Goal: Learn about a topic: Learn about a topic

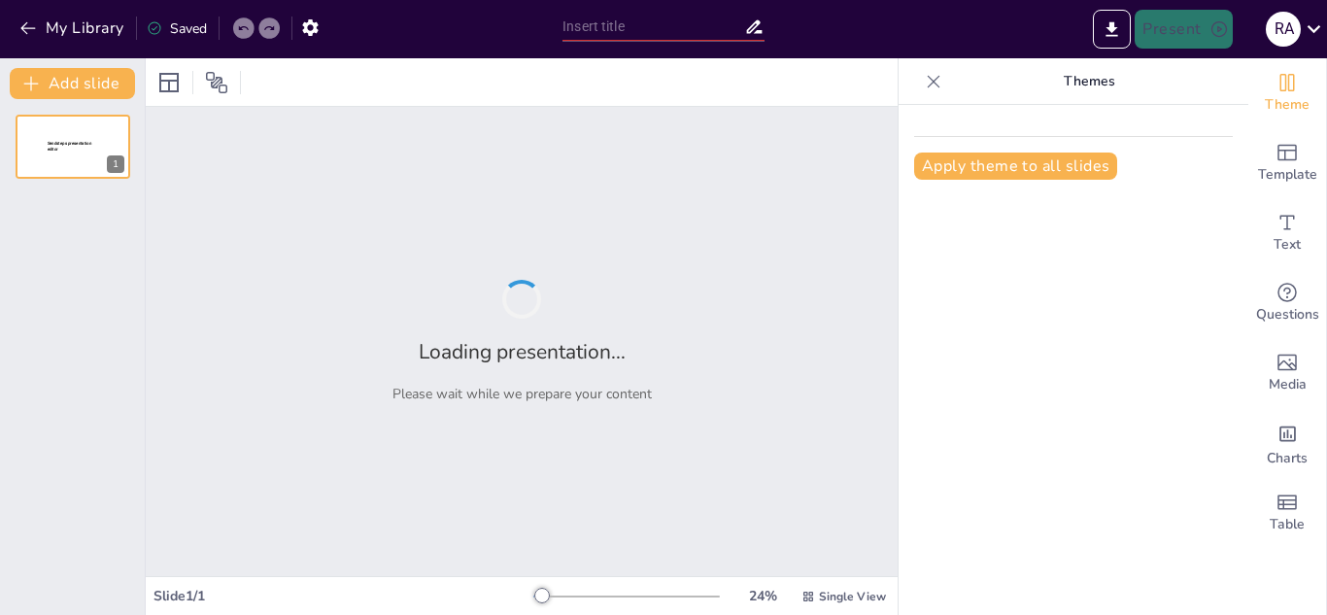
type input "أساسيات الأمن السيبراني: حماية المعلومات في العصر الرقمي"
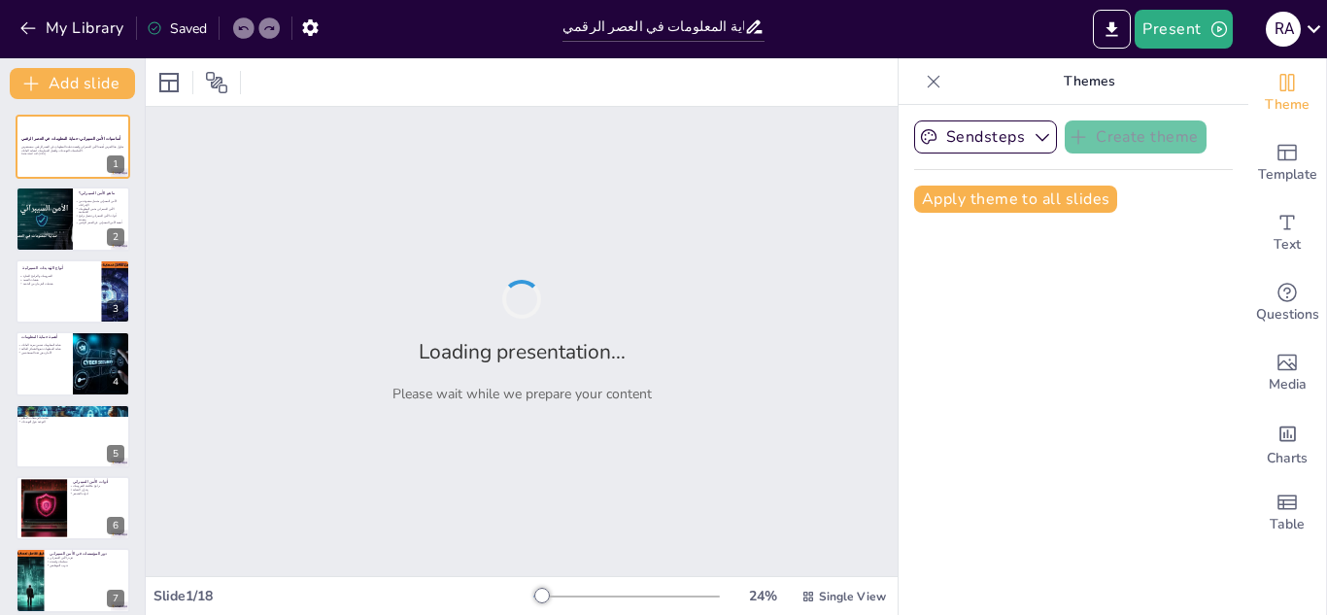
checkbox input "true"
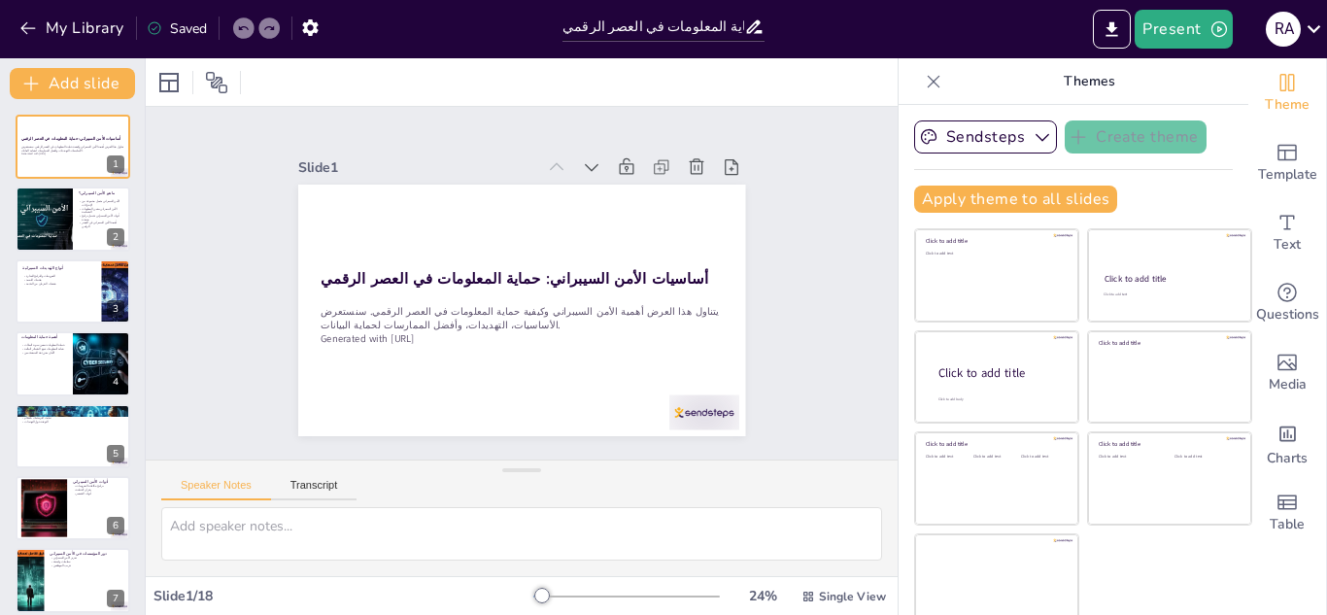
checkbox input "true"
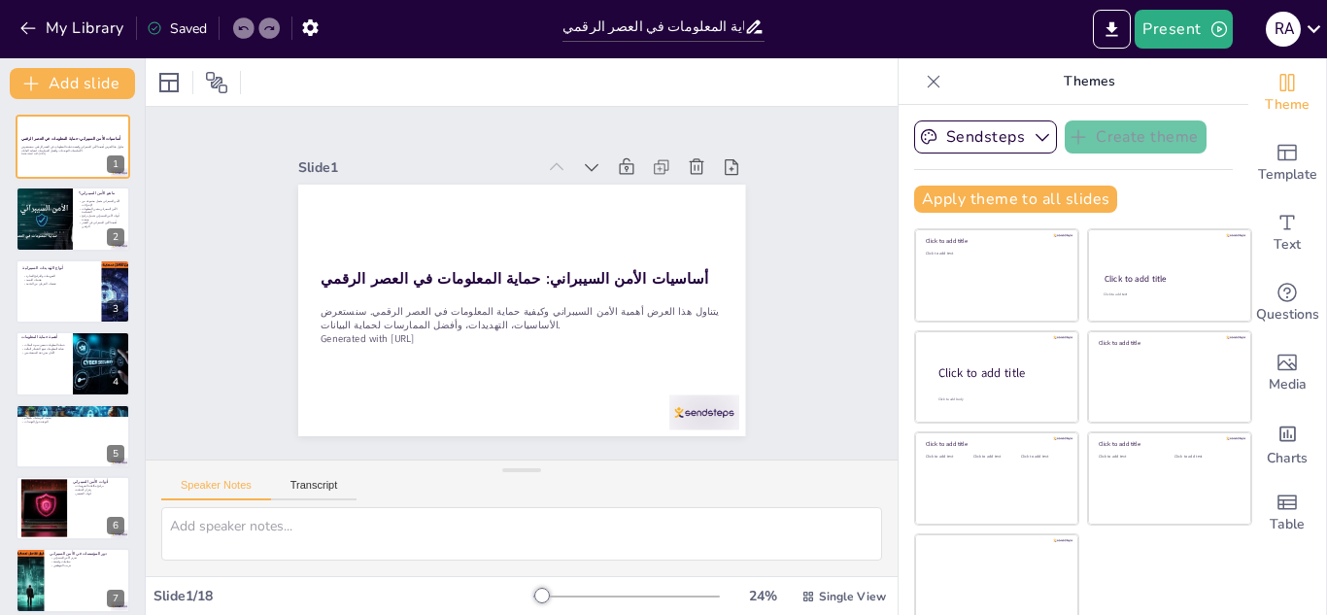
checkbox input "true"
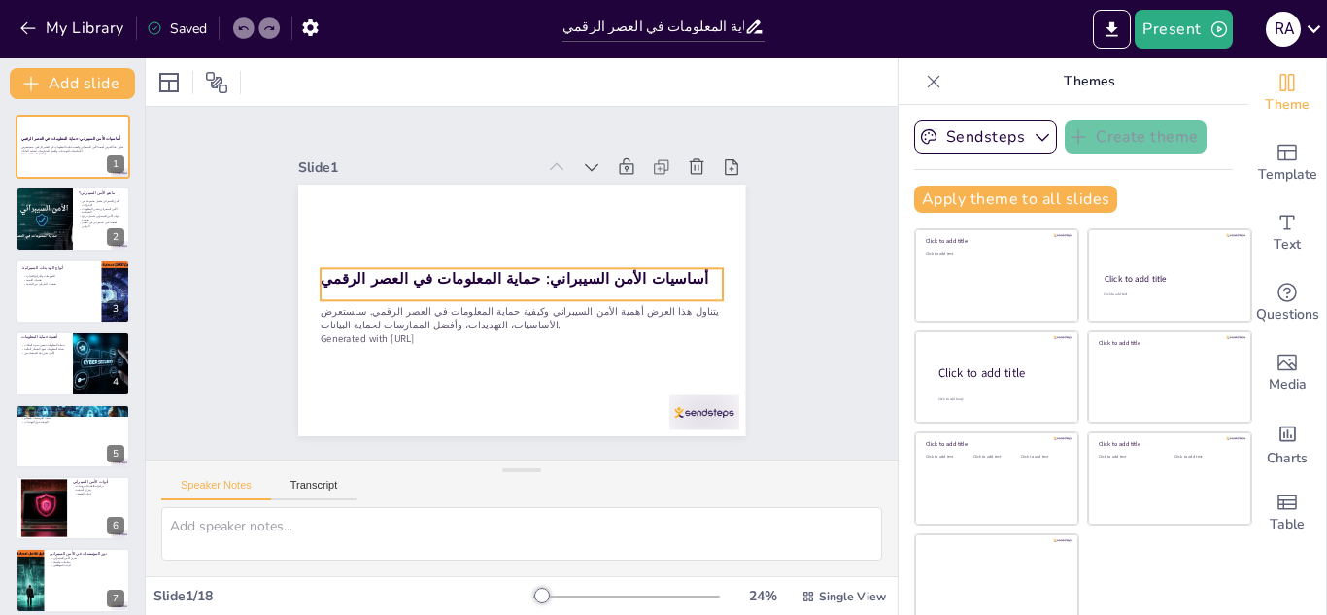
checkbox input "true"
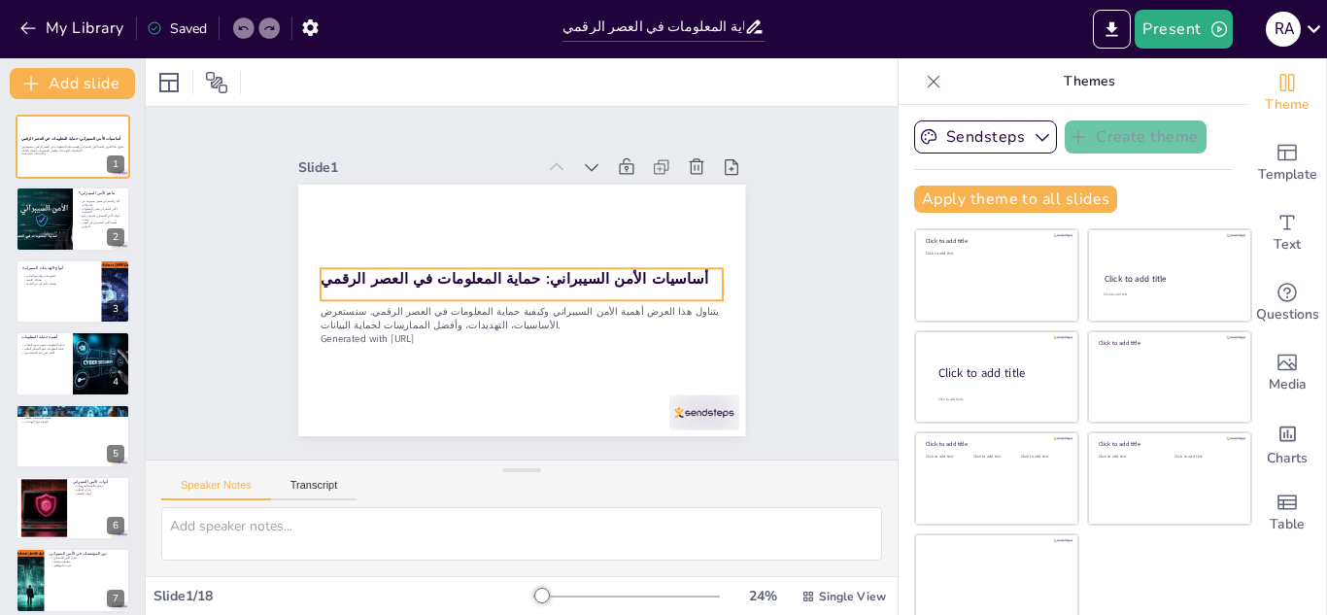
checkbox input "true"
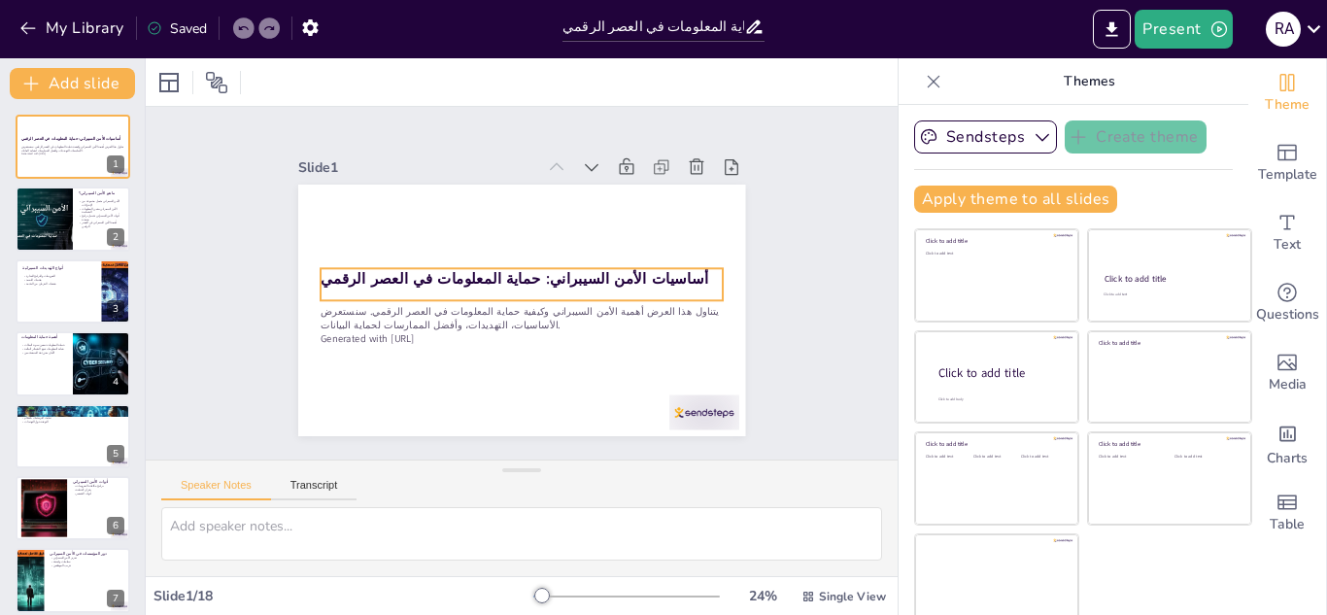
checkbox input "true"
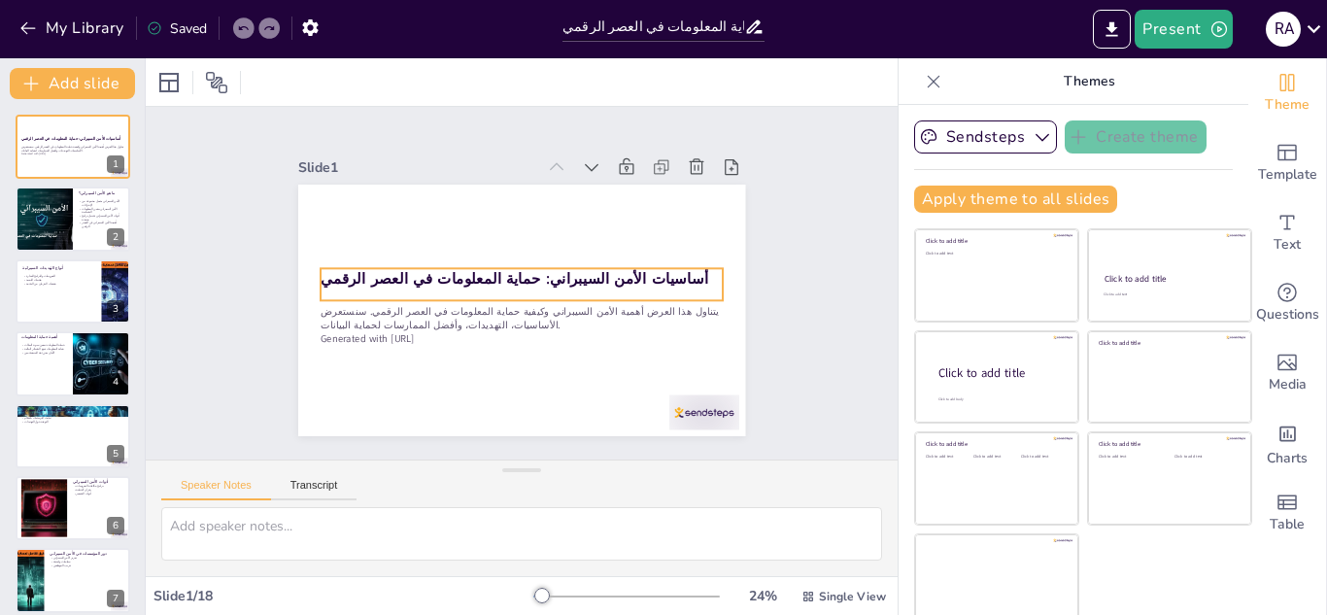
checkbox input "true"
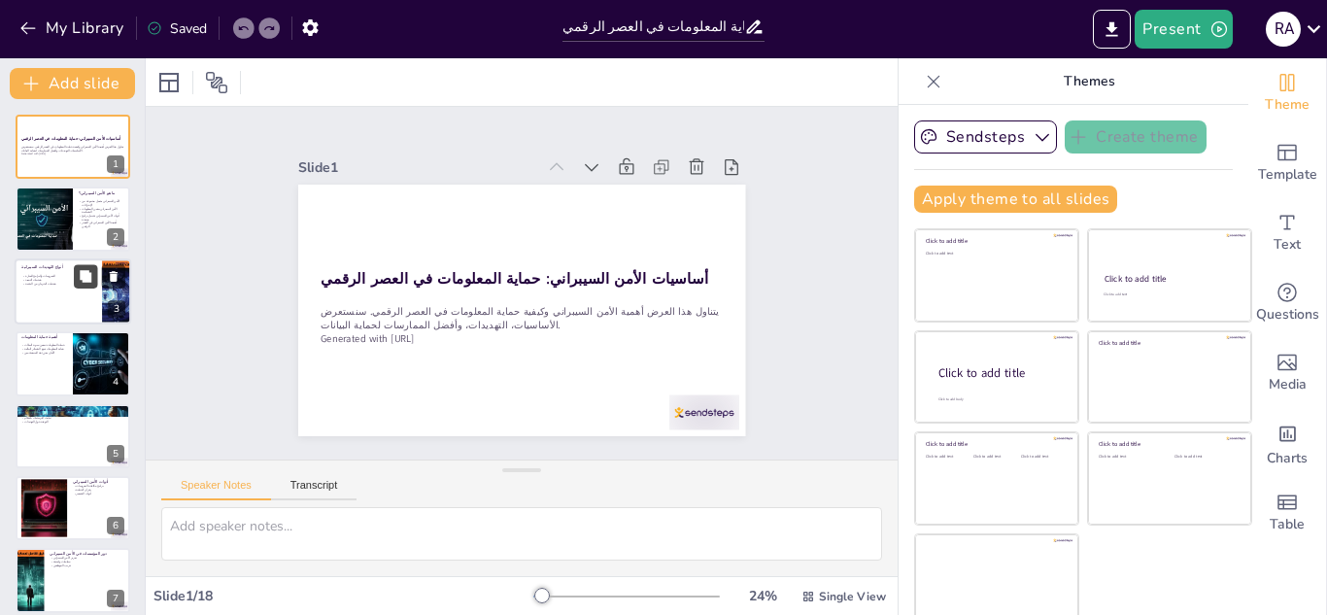
checkbox input "true"
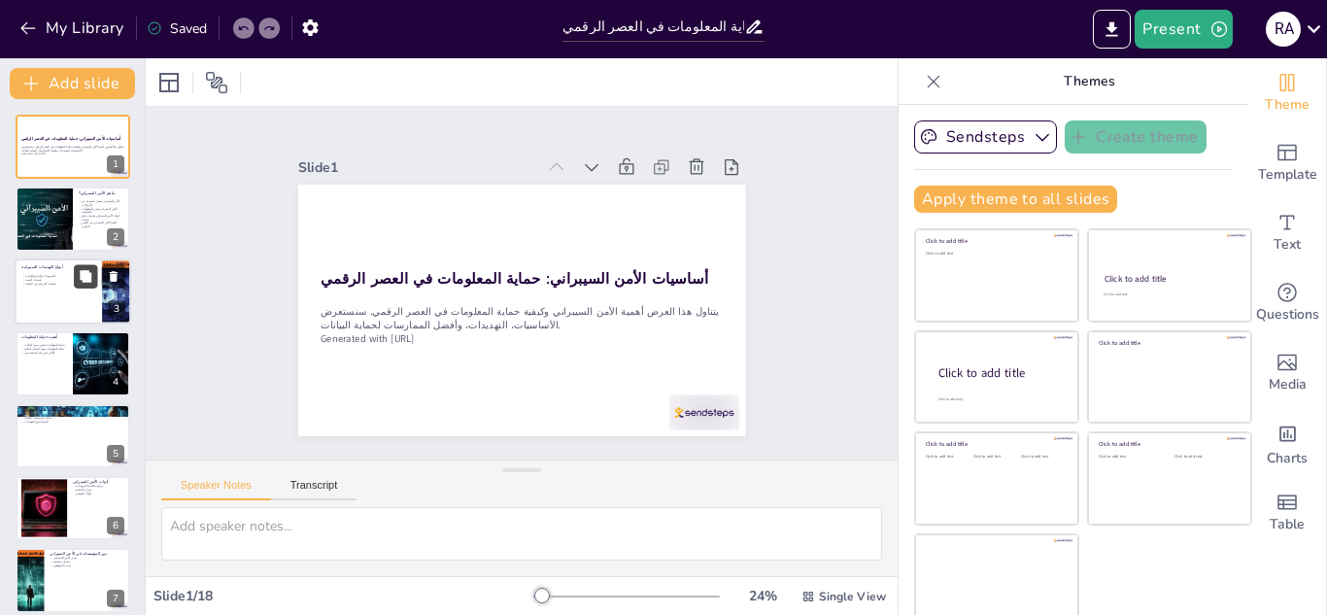
checkbox input "true"
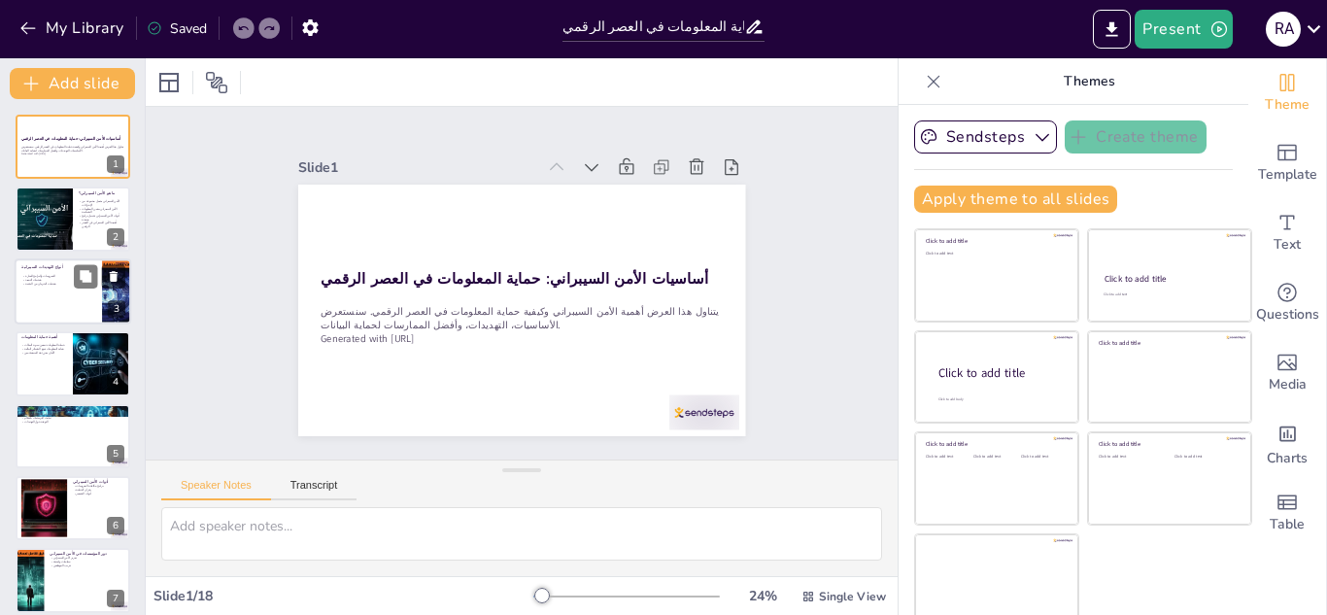
checkbox input "true"
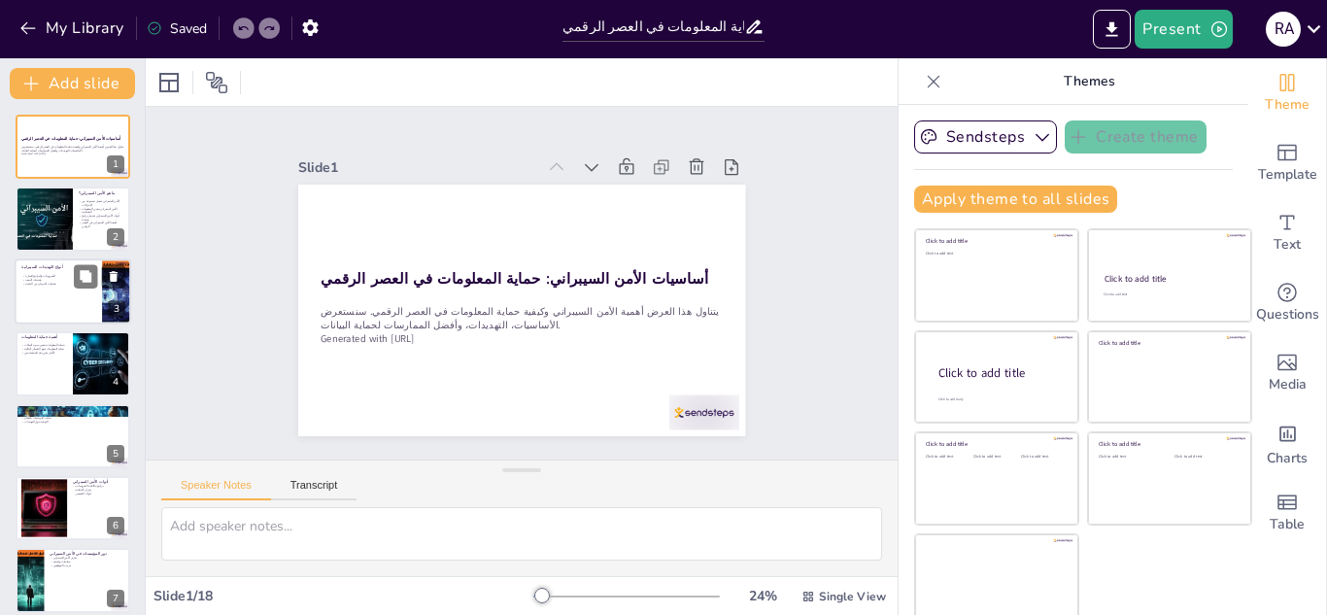
checkbox input "true"
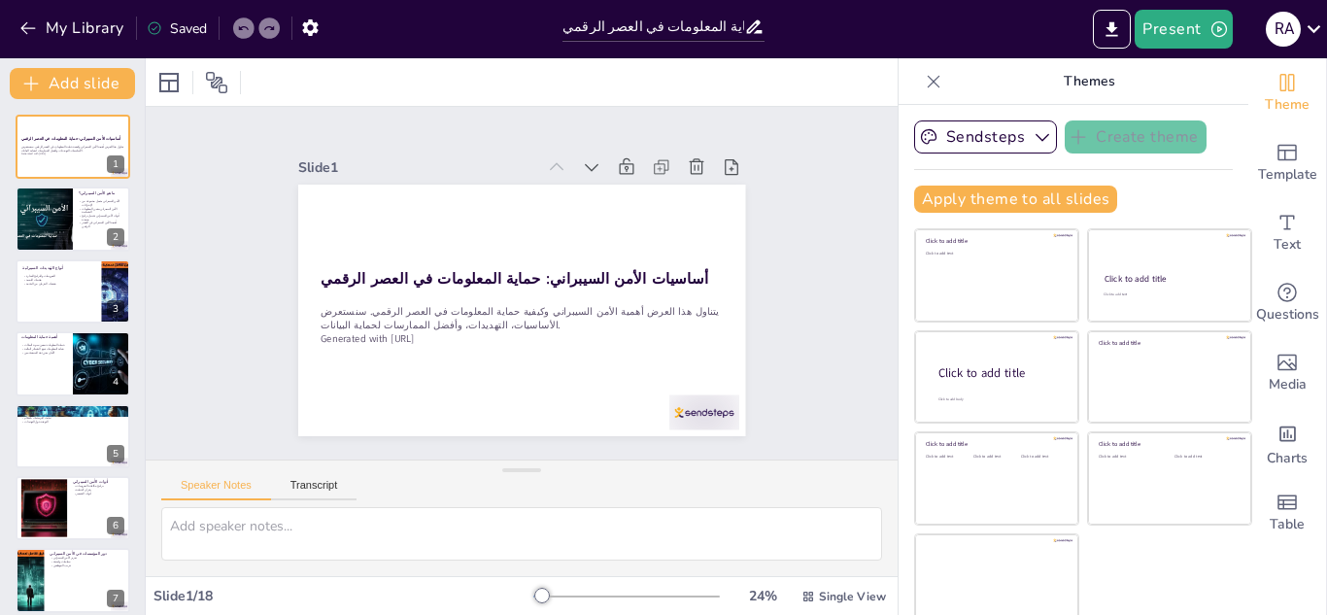
checkbox input "true"
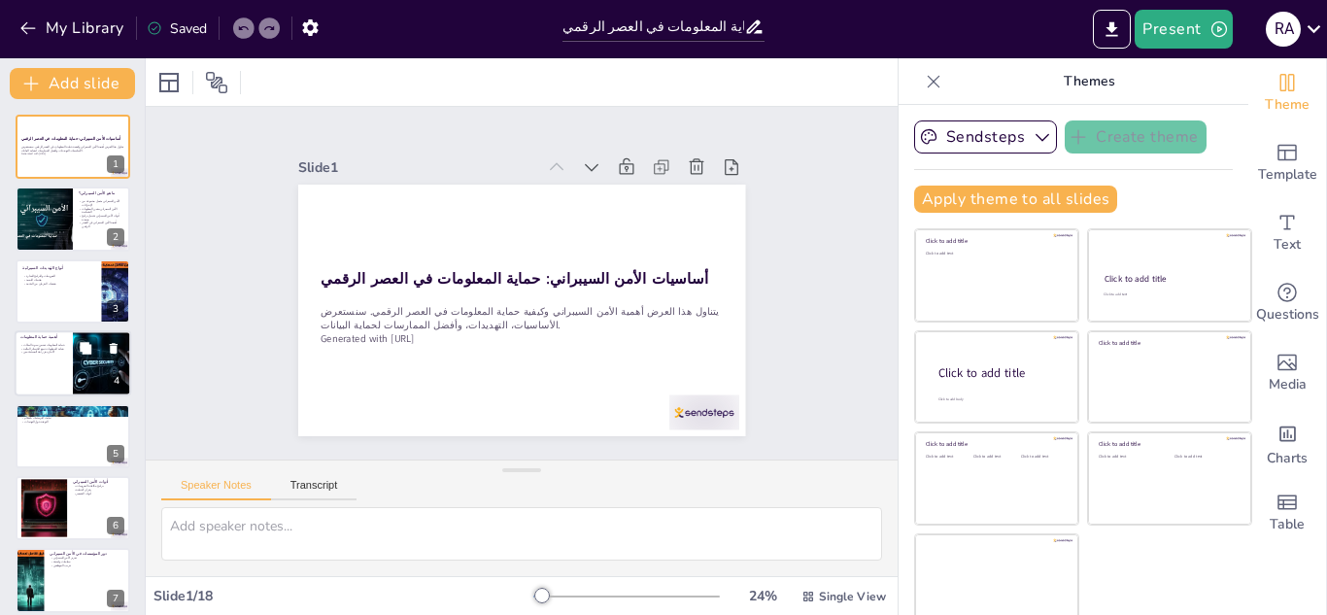
checkbox input "true"
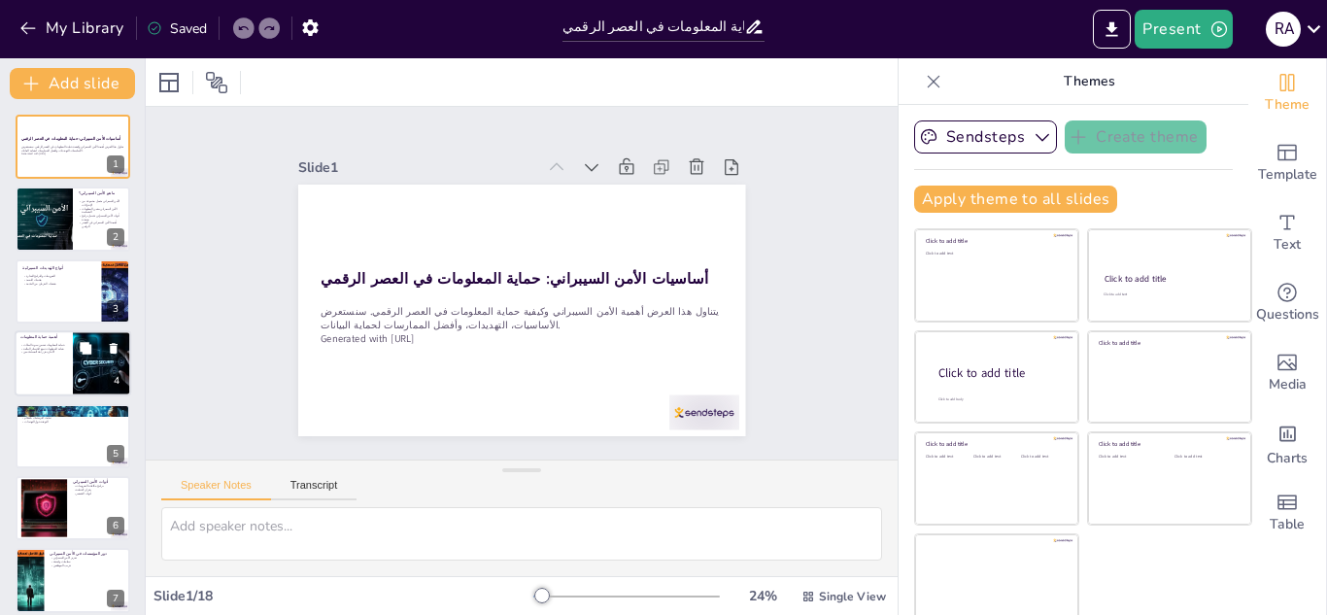
checkbox input "true"
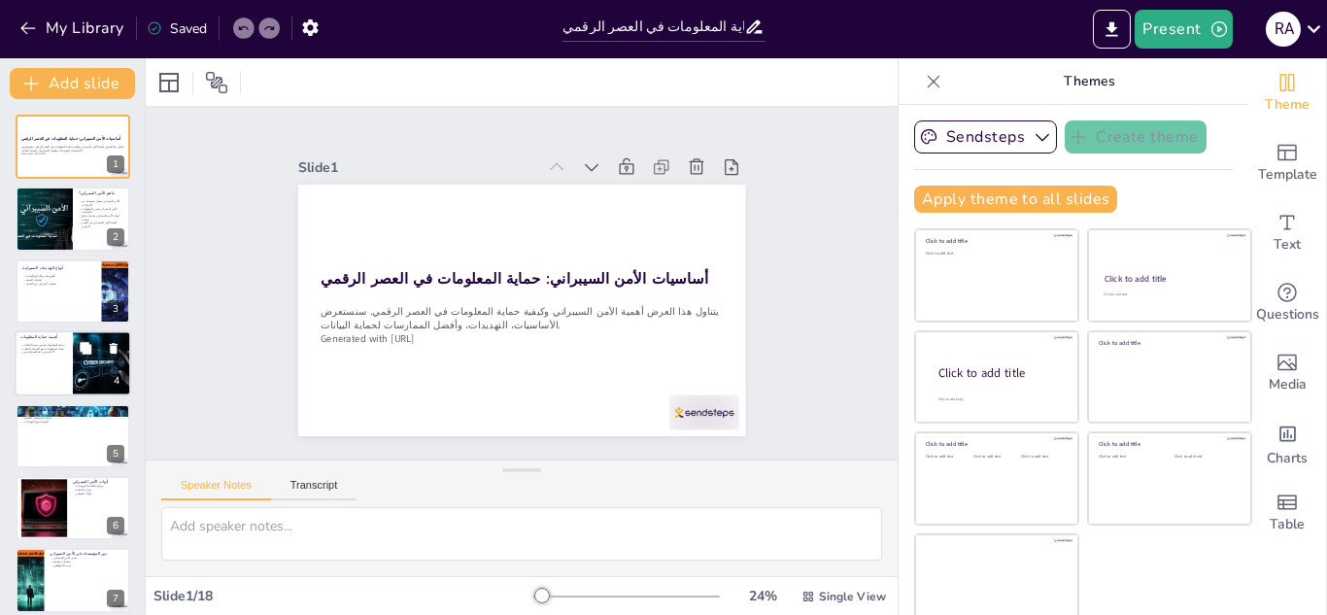
checkbox input "true"
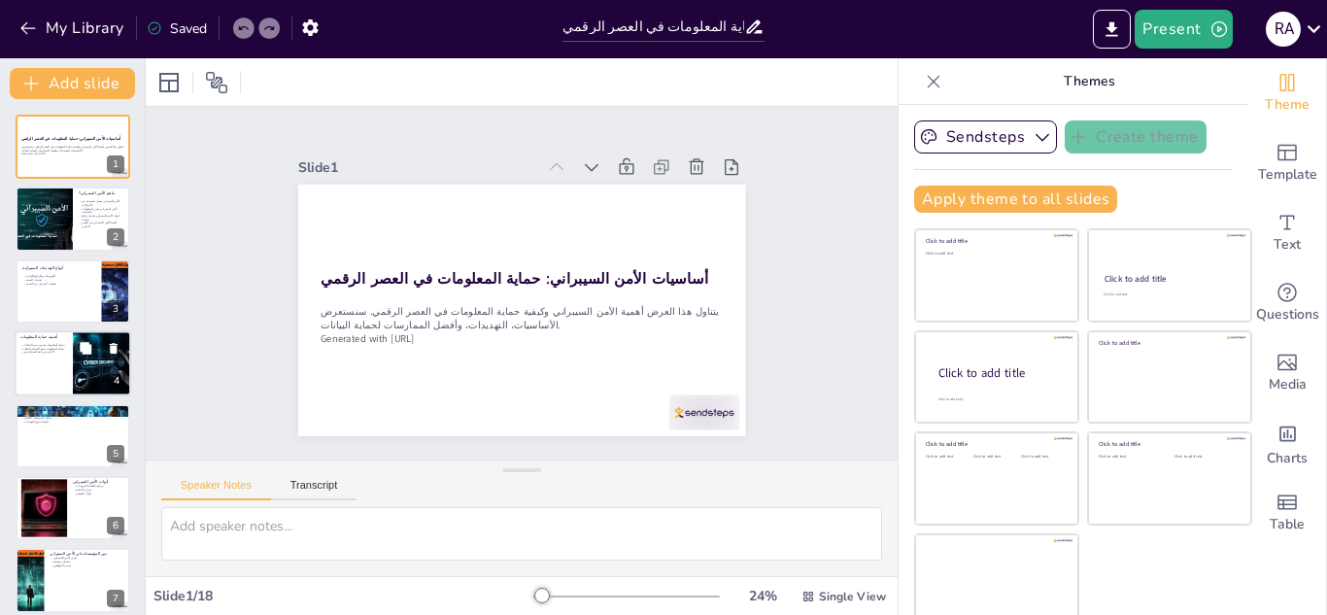
click at [63, 344] on p "حماية المعلومات تضمن سرية البيانات" at bounding box center [43, 345] width 47 height 4
type textarea "سرية البيانات تعد من العناصر الأساسية في حماية المعلومات. عندما تكون البيانات س…"
checkbox input "true"
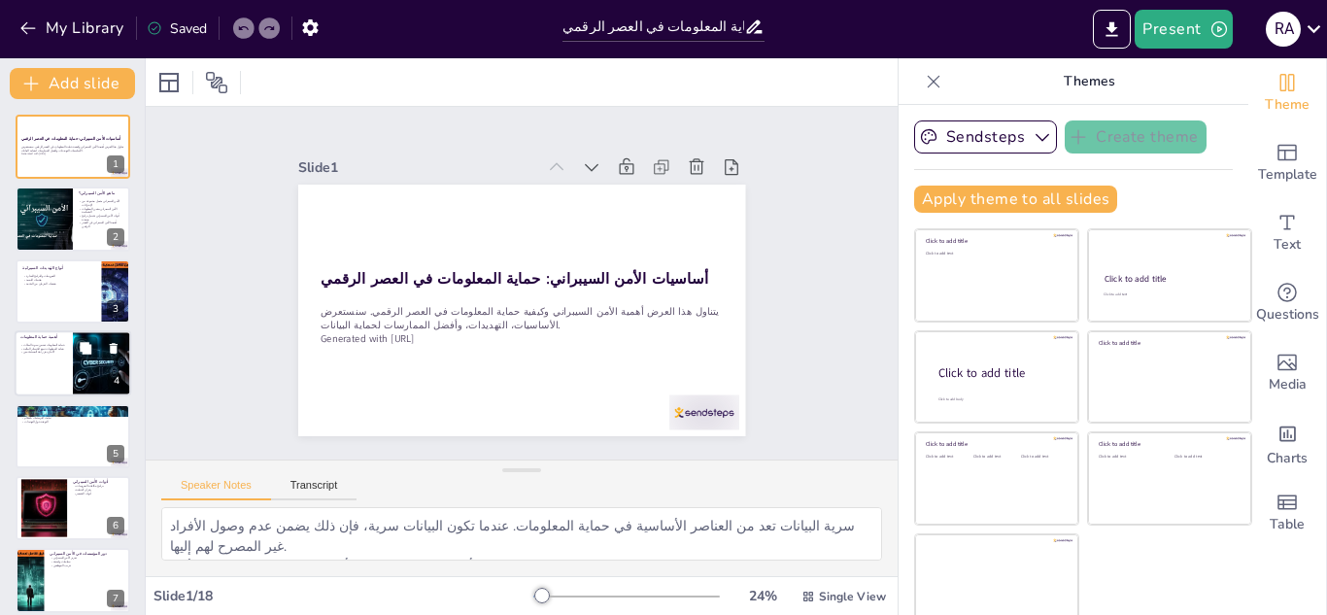
checkbox input "true"
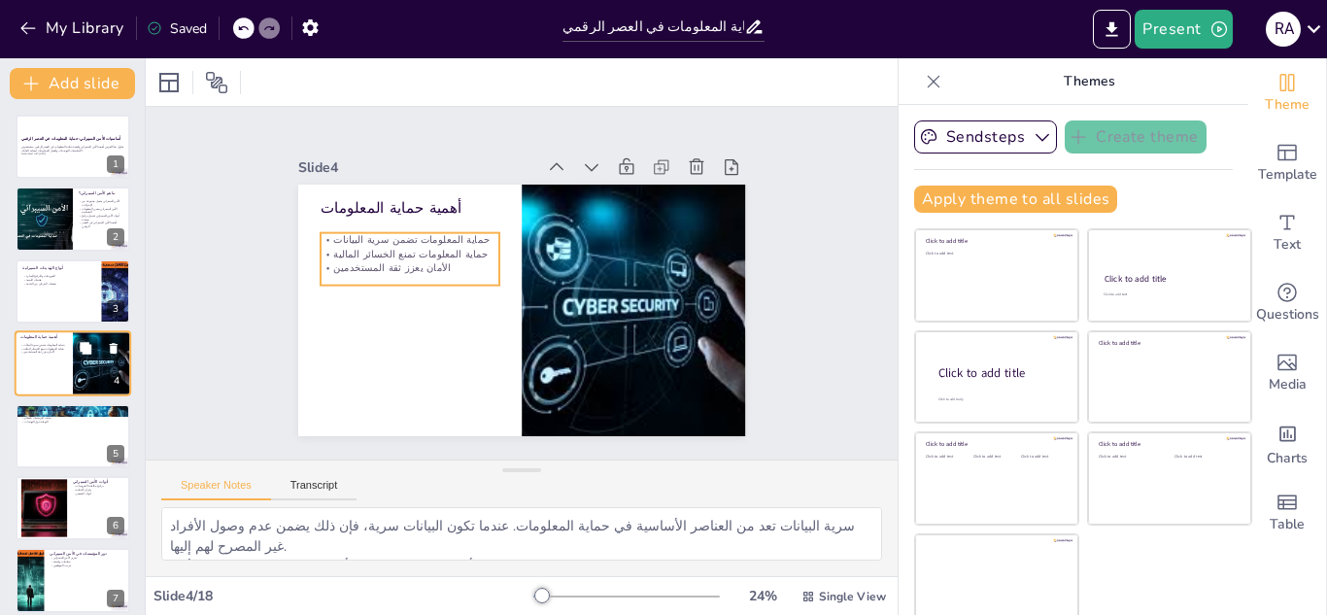
scroll to position [7, 0]
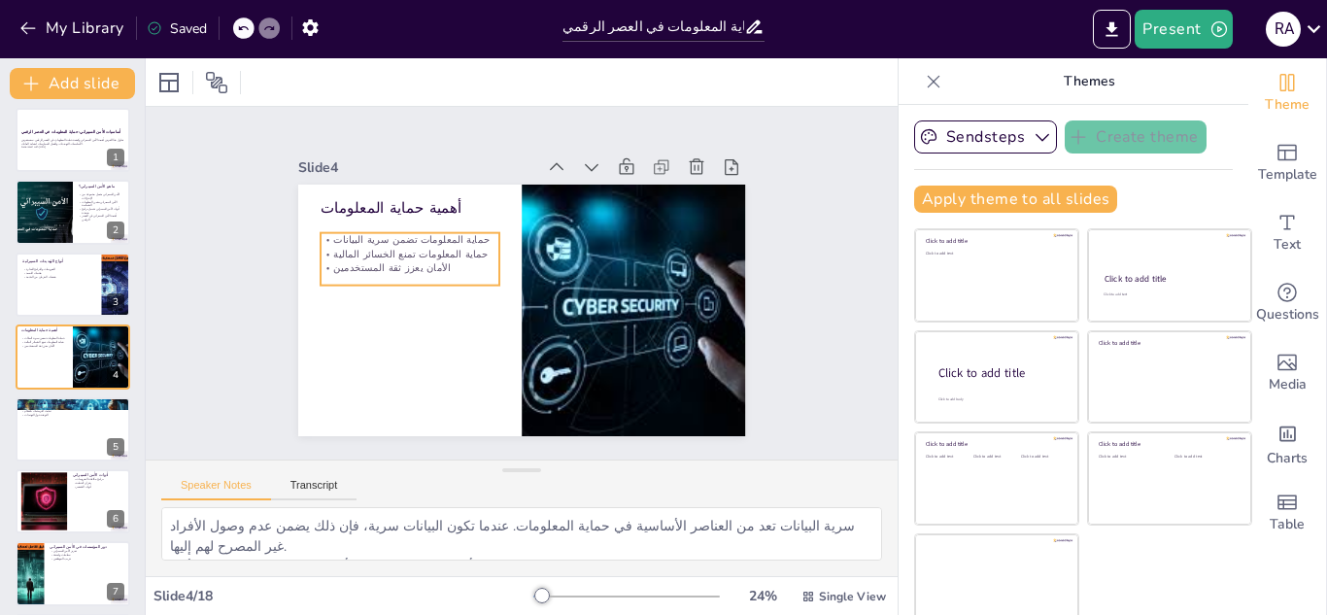
checkbox input "true"
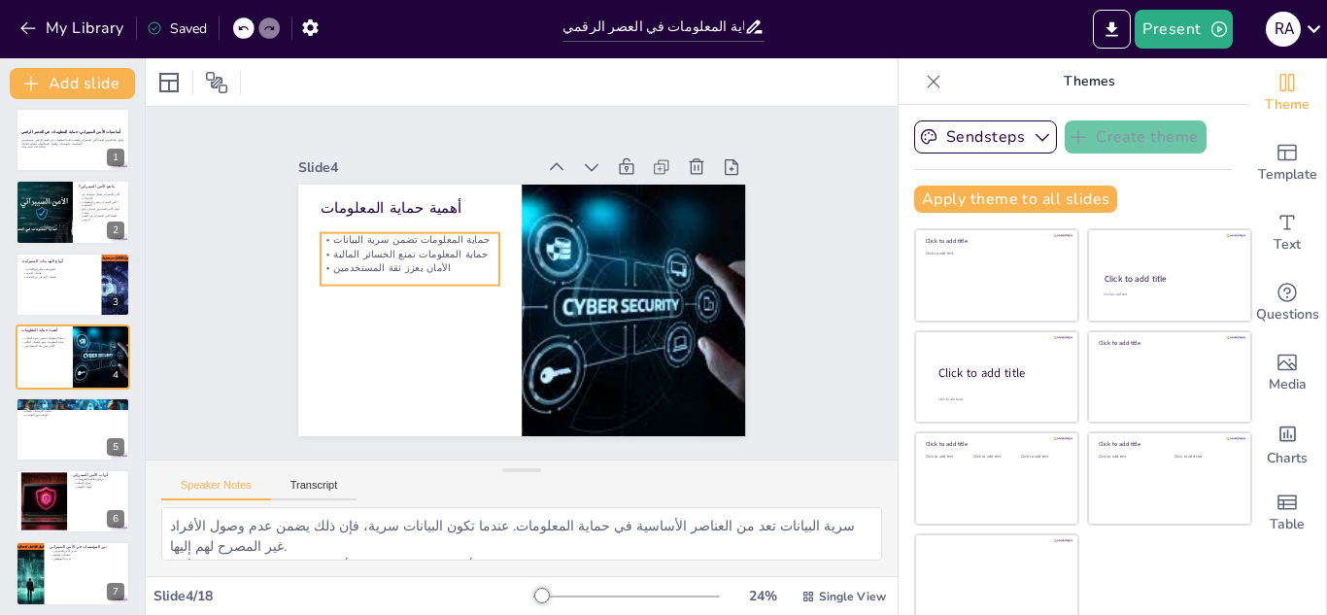
checkbox input "true"
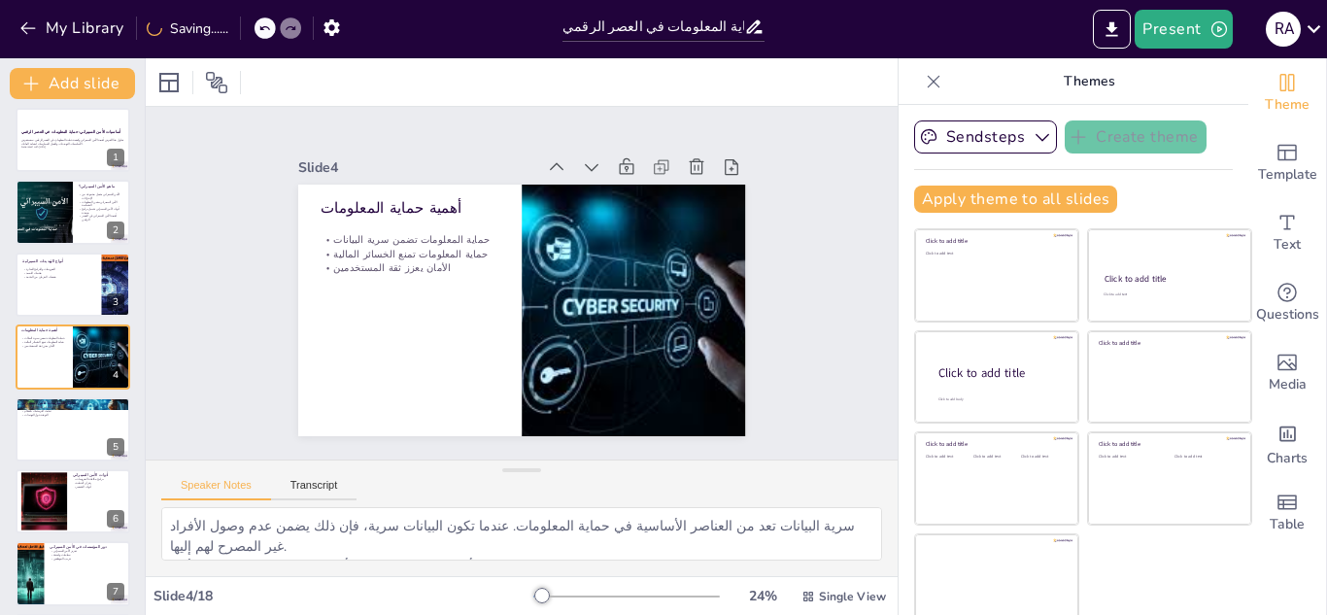
checkbox input "true"
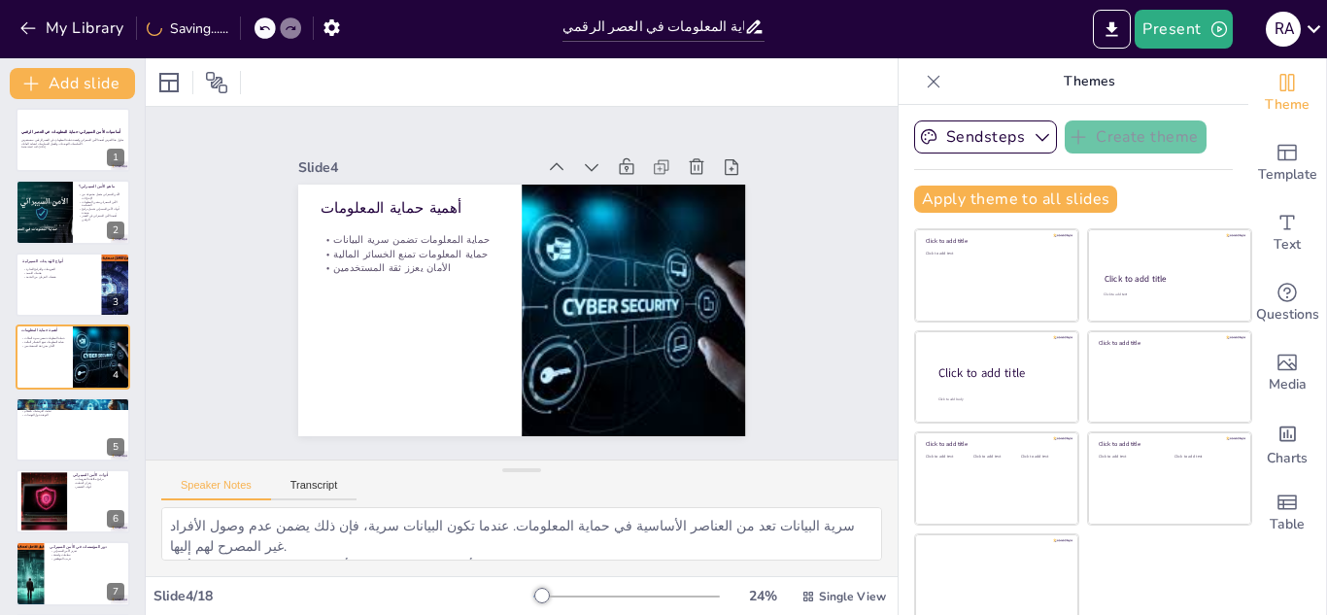
checkbox input "true"
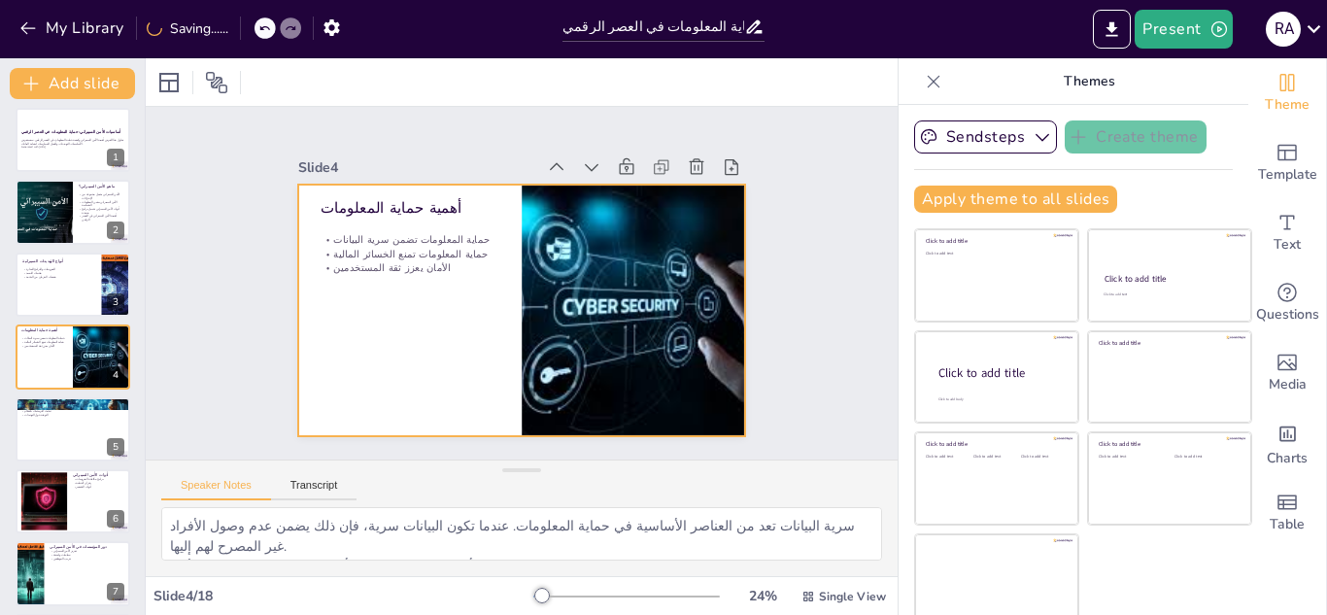
checkbox input "true"
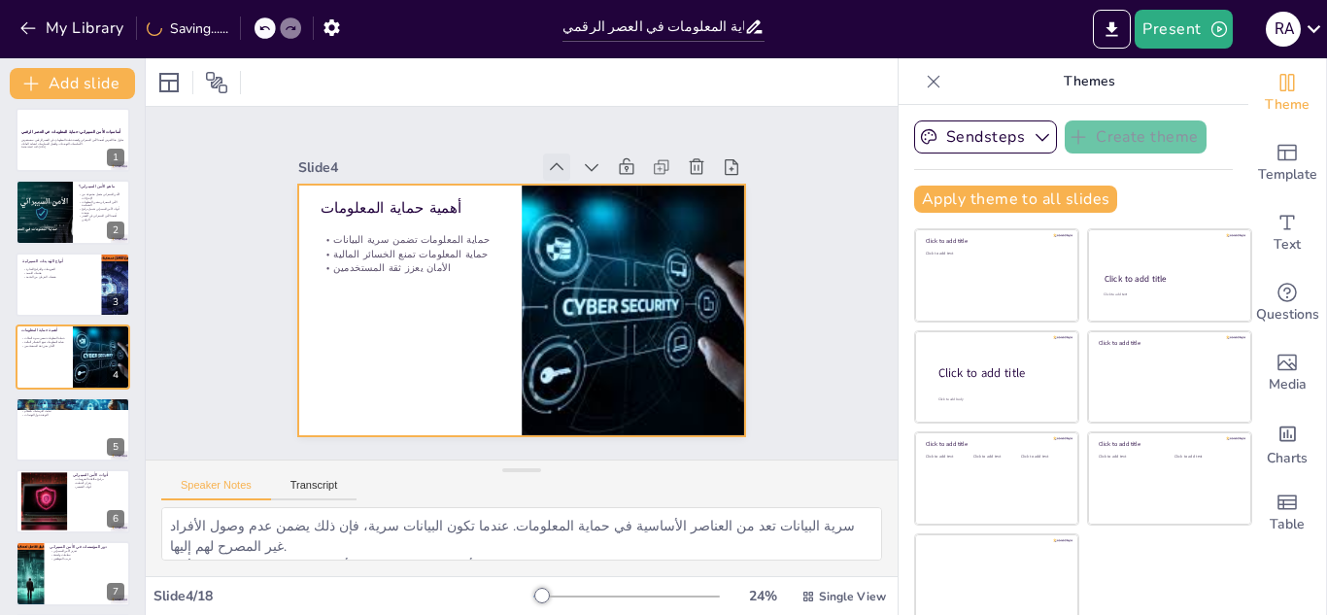
checkbox input "true"
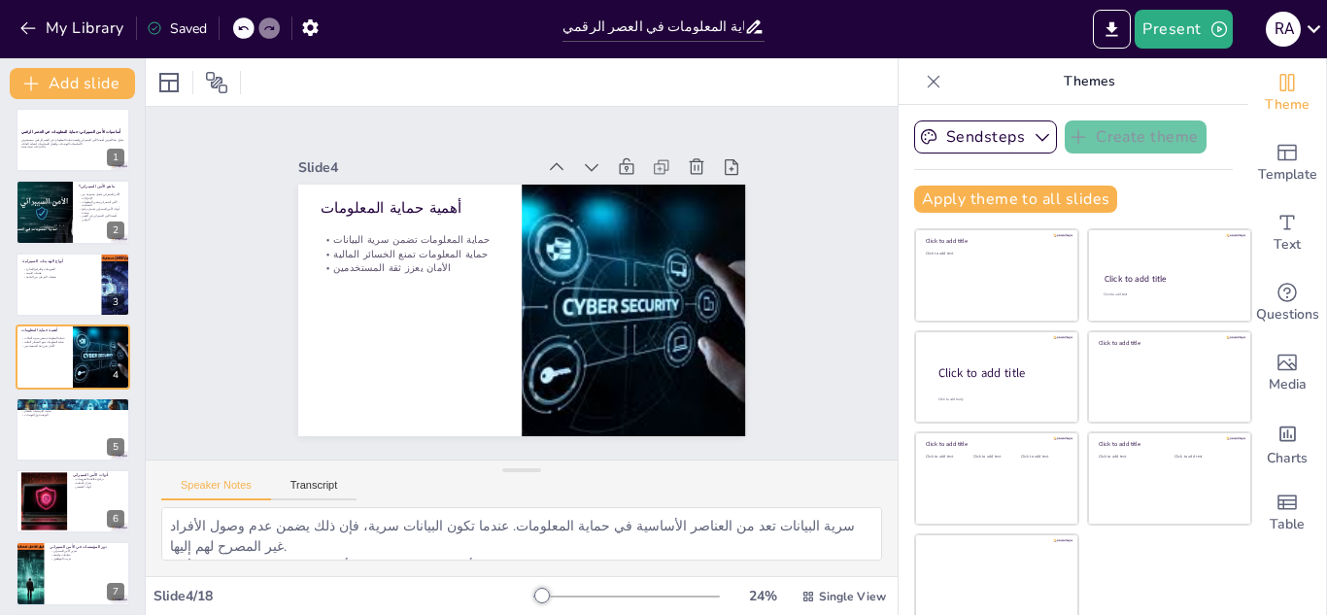
checkbox input "true"
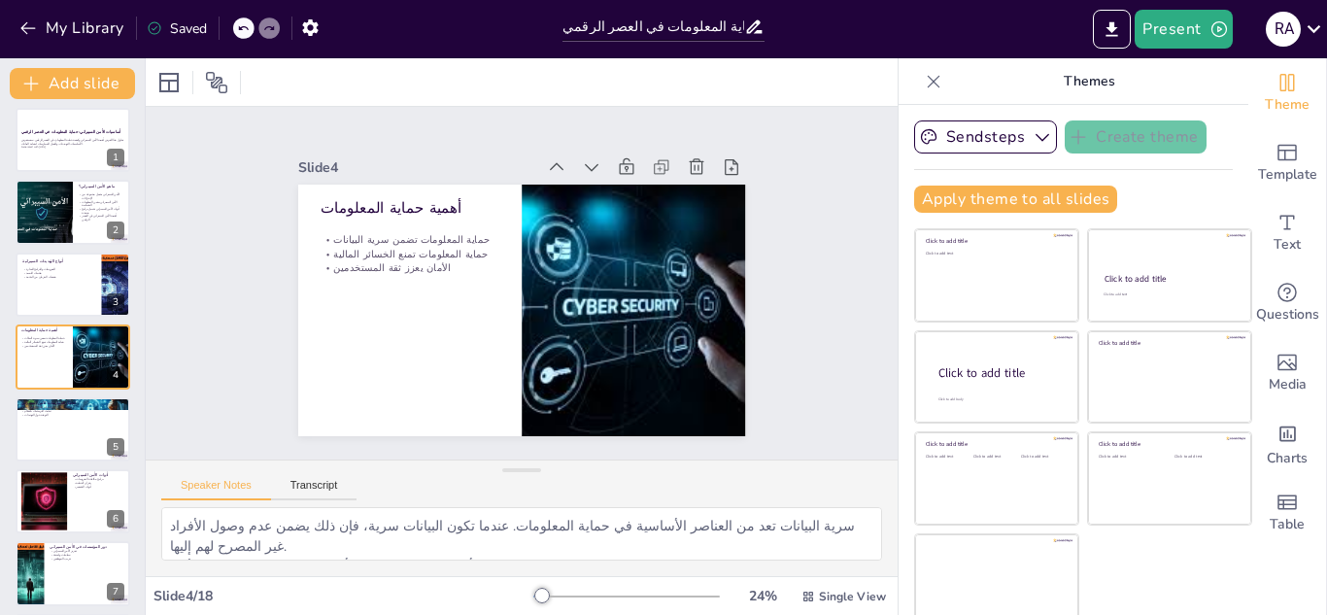
checkbox input "true"
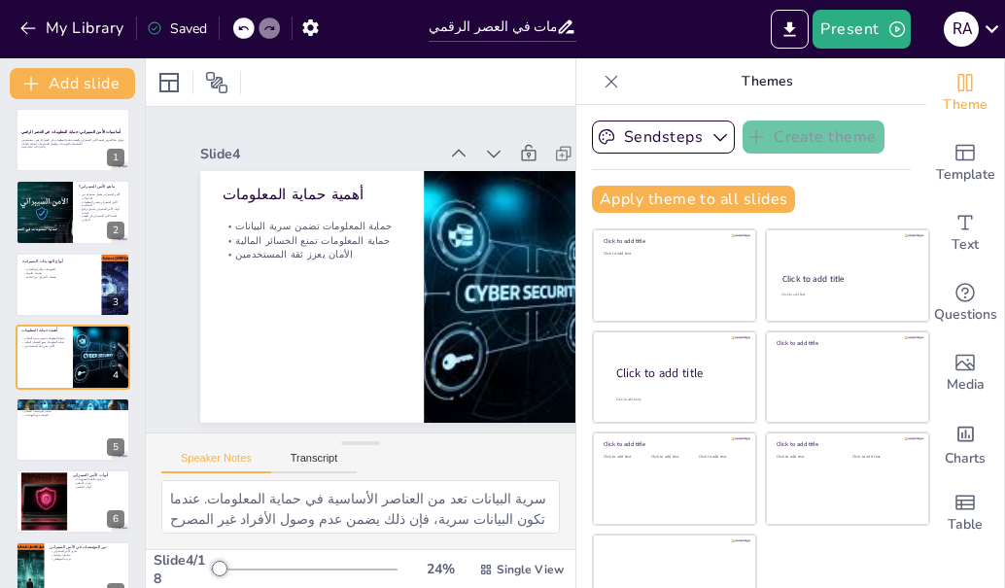
checkbox input "true"
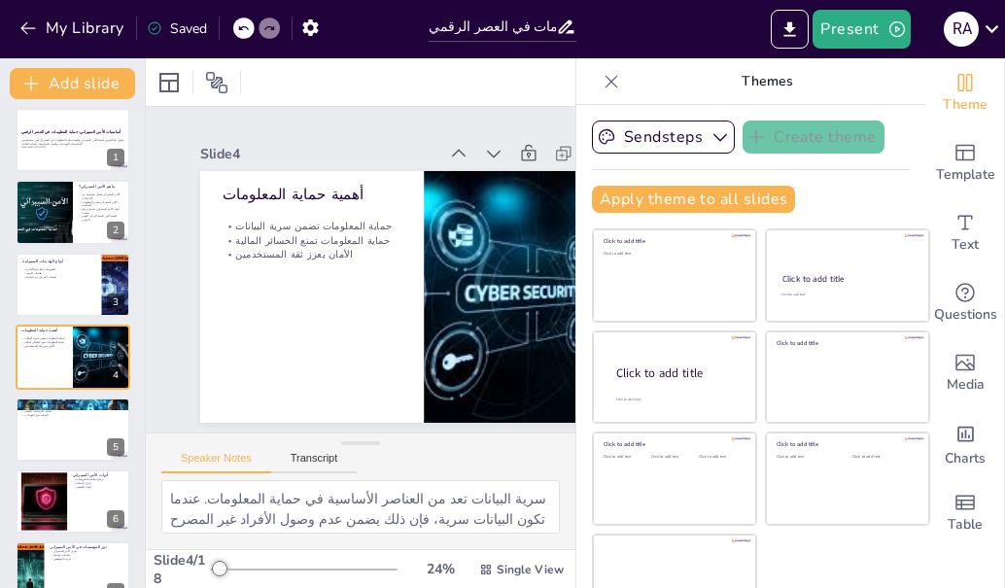
checkbox input "true"
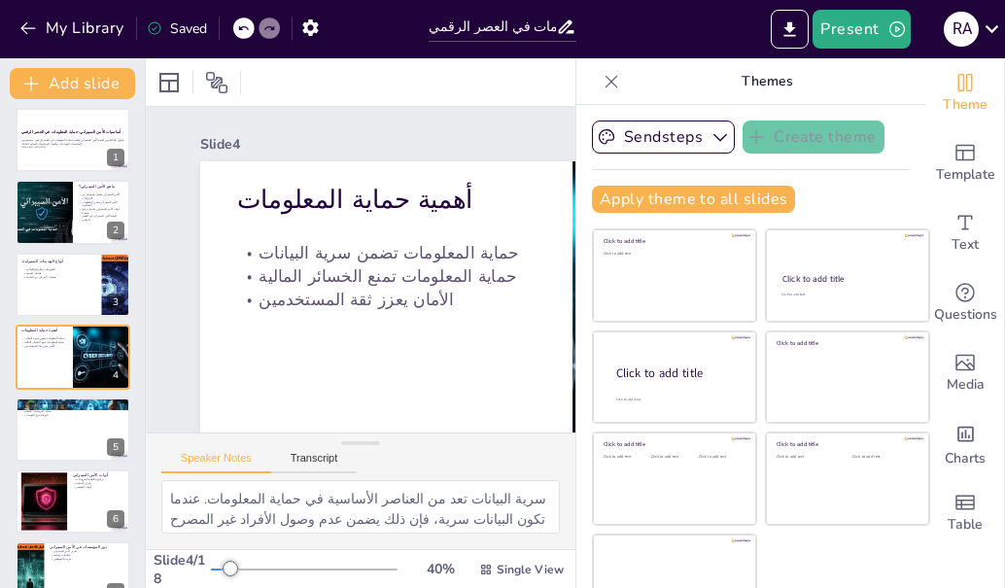
checkbox input "true"
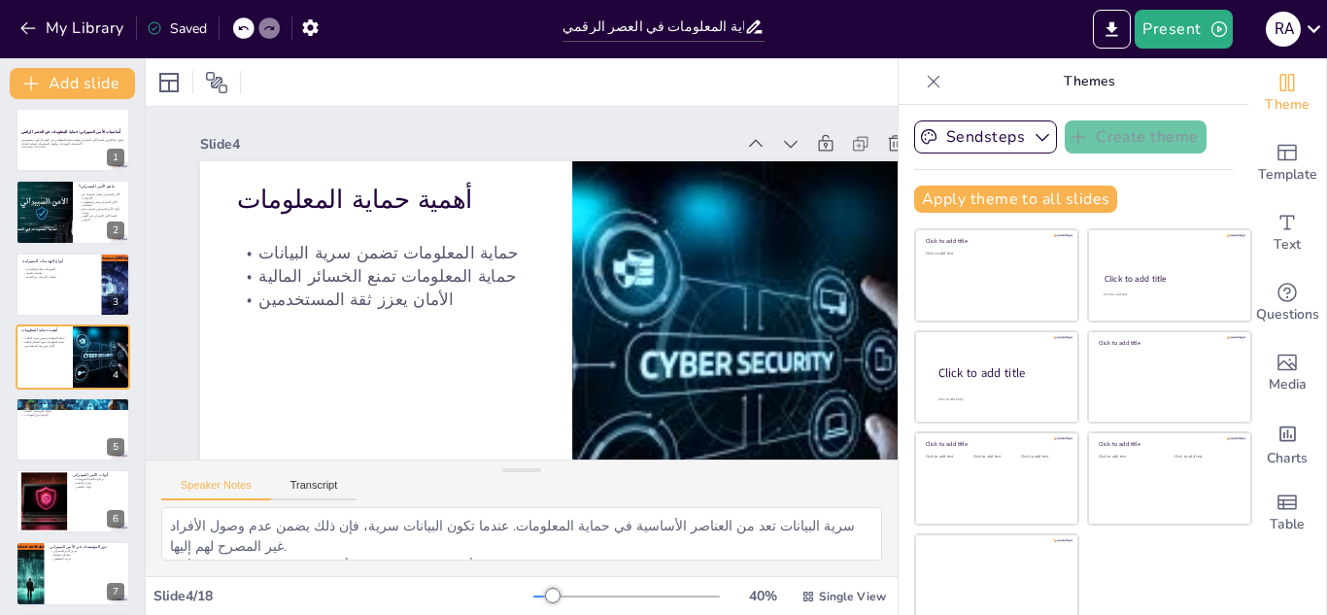
checkbox input "true"
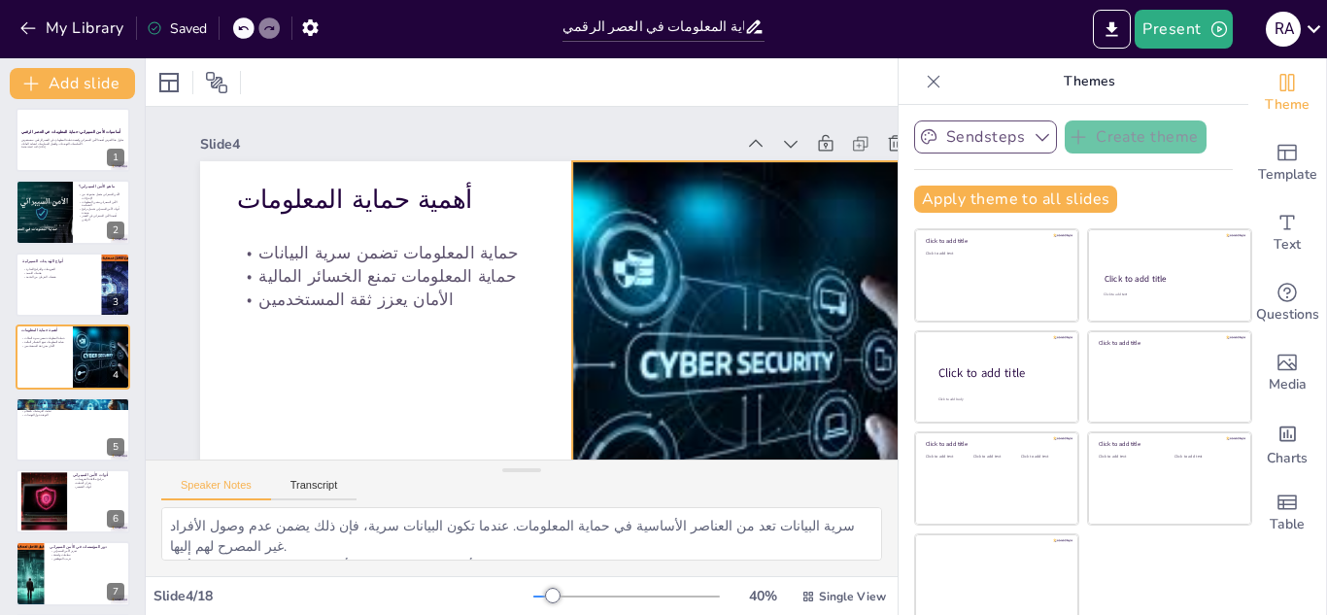
checkbox input "true"
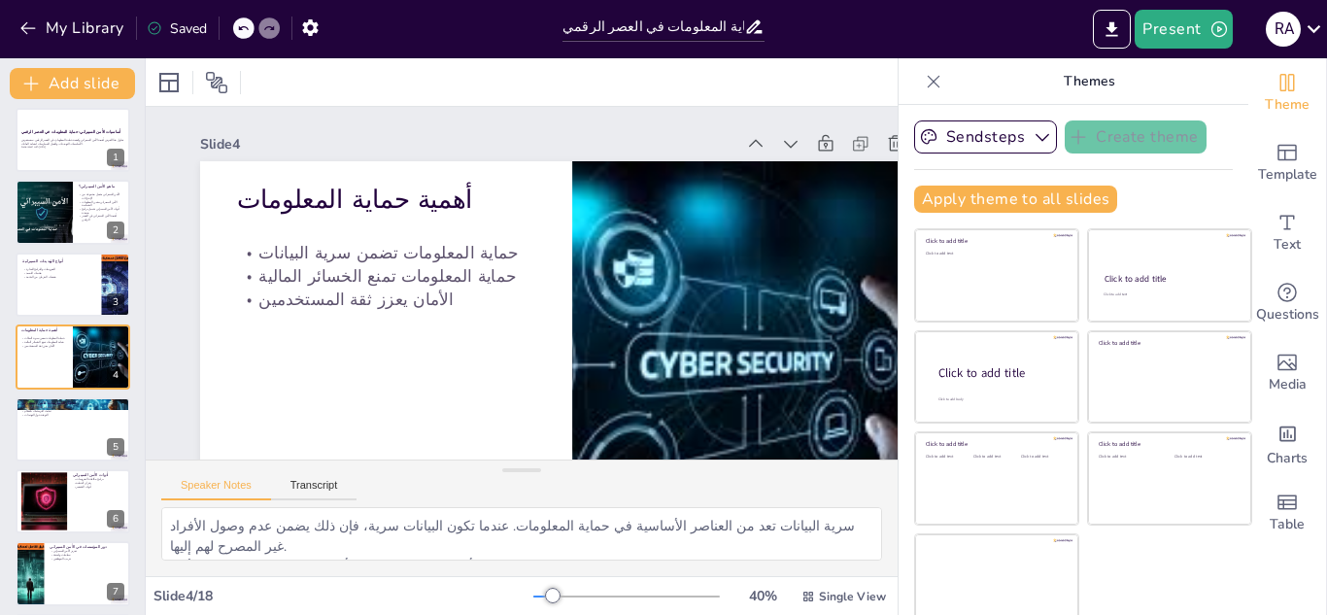
checkbox input "true"
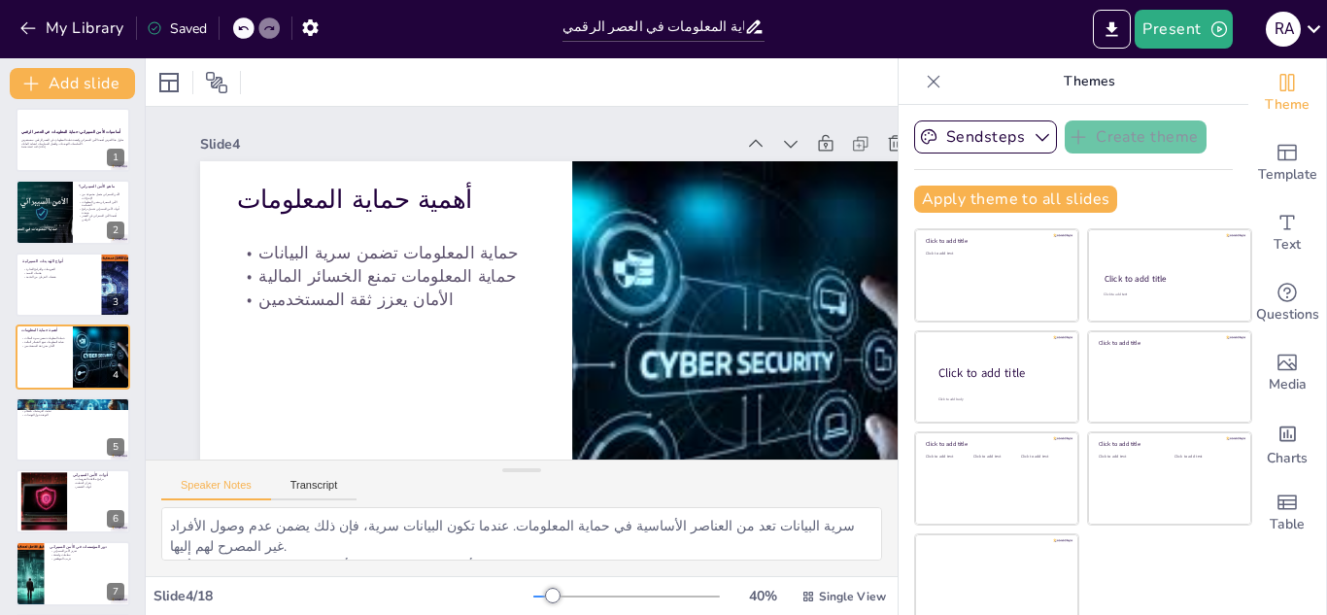
checkbox input "true"
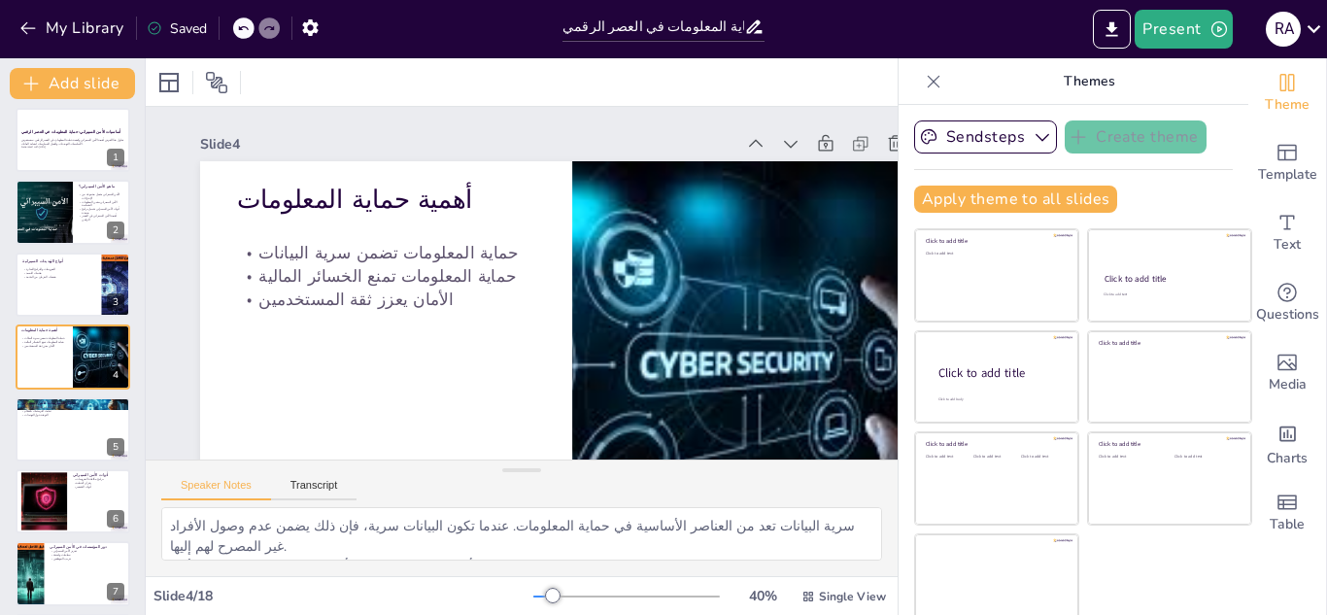
checkbox input "true"
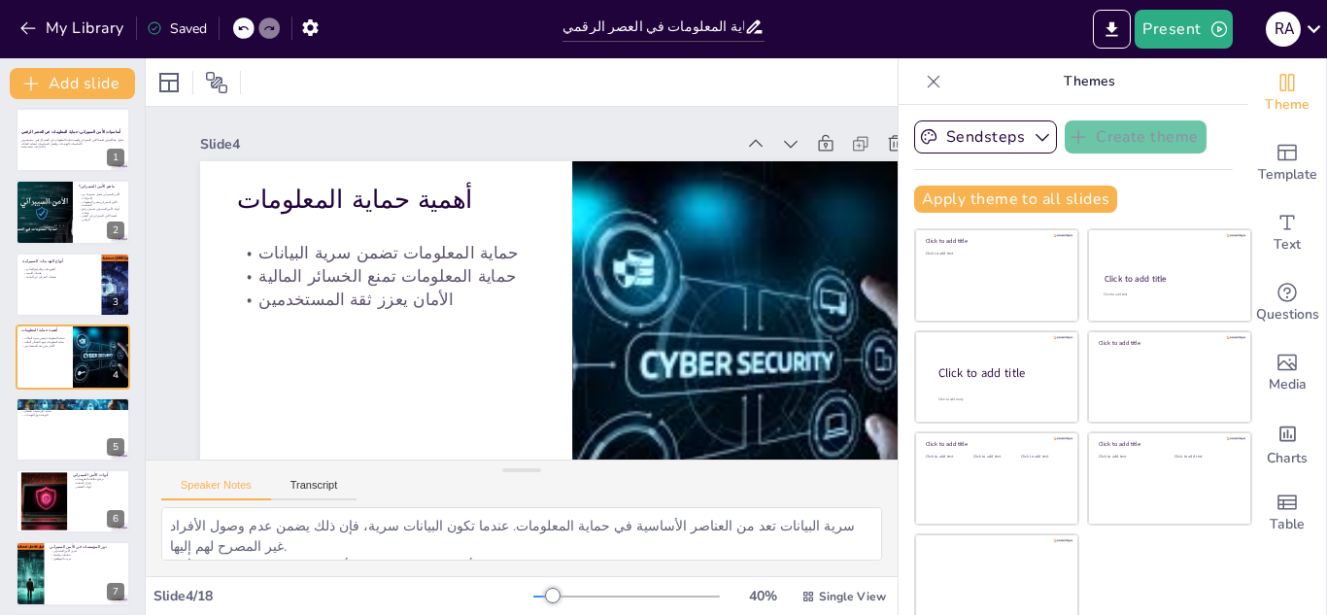
checkbox input "true"
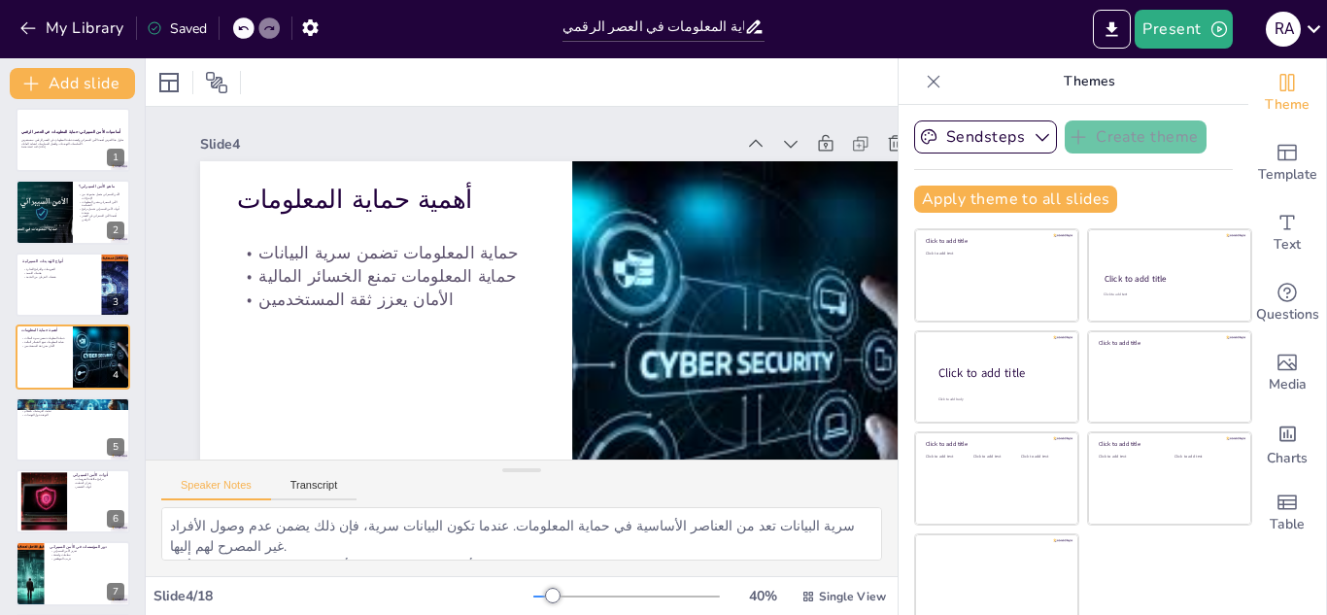
checkbox input "true"
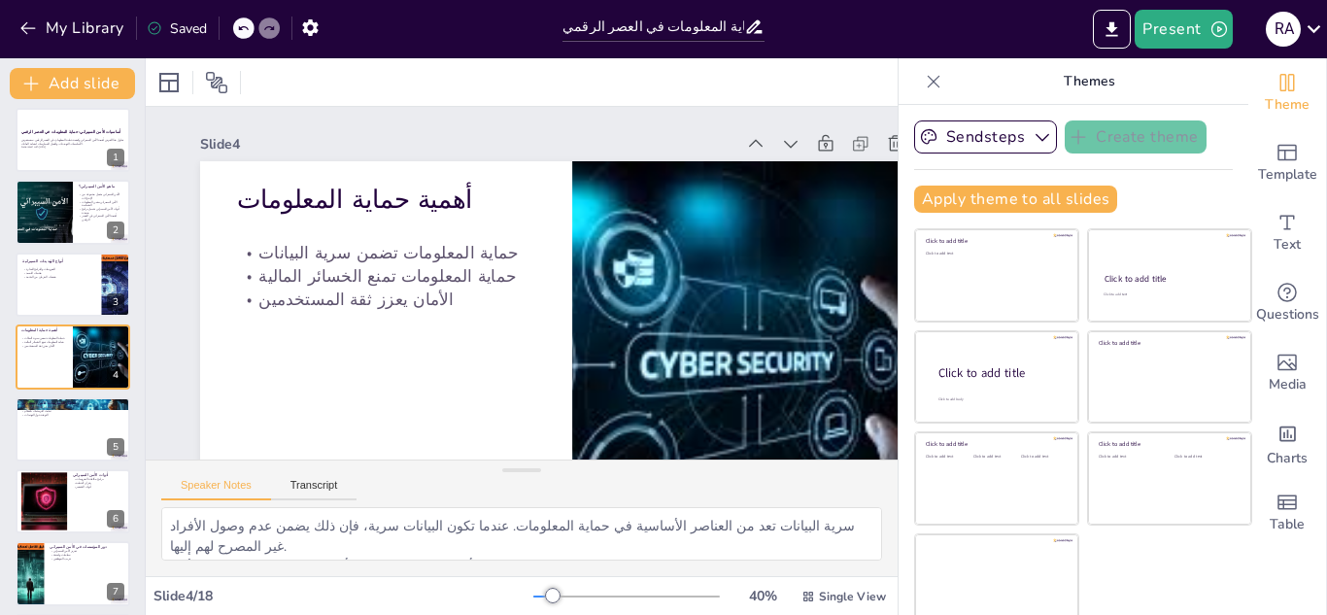
checkbox input "true"
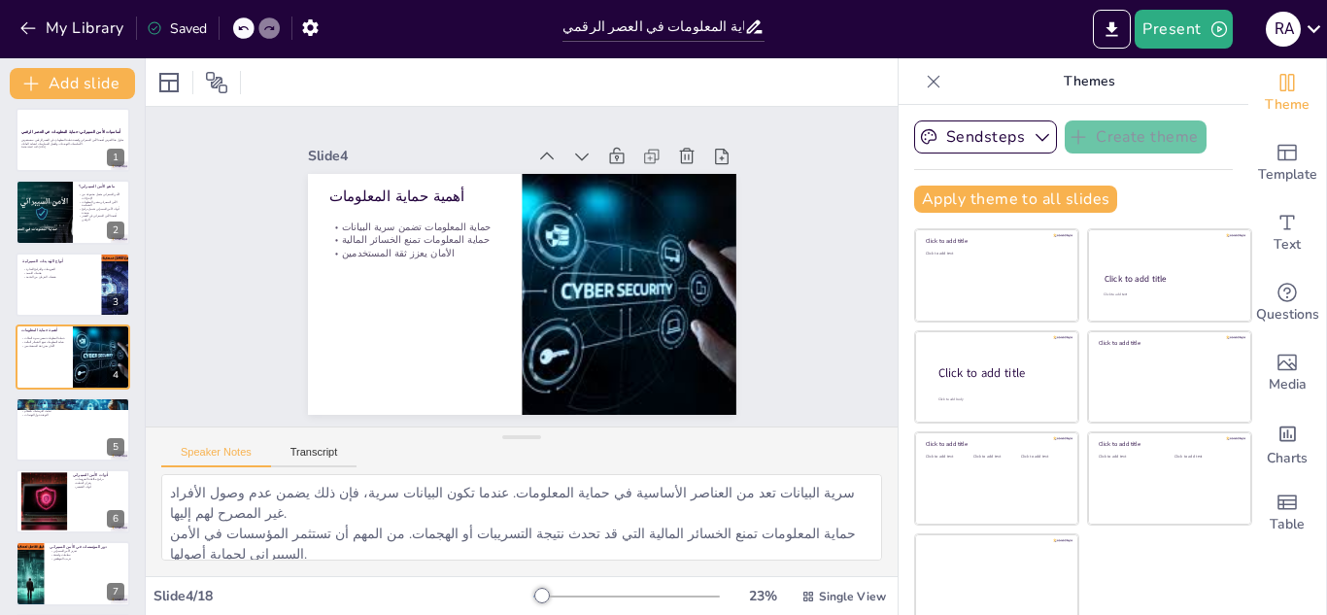
checkbox input "true"
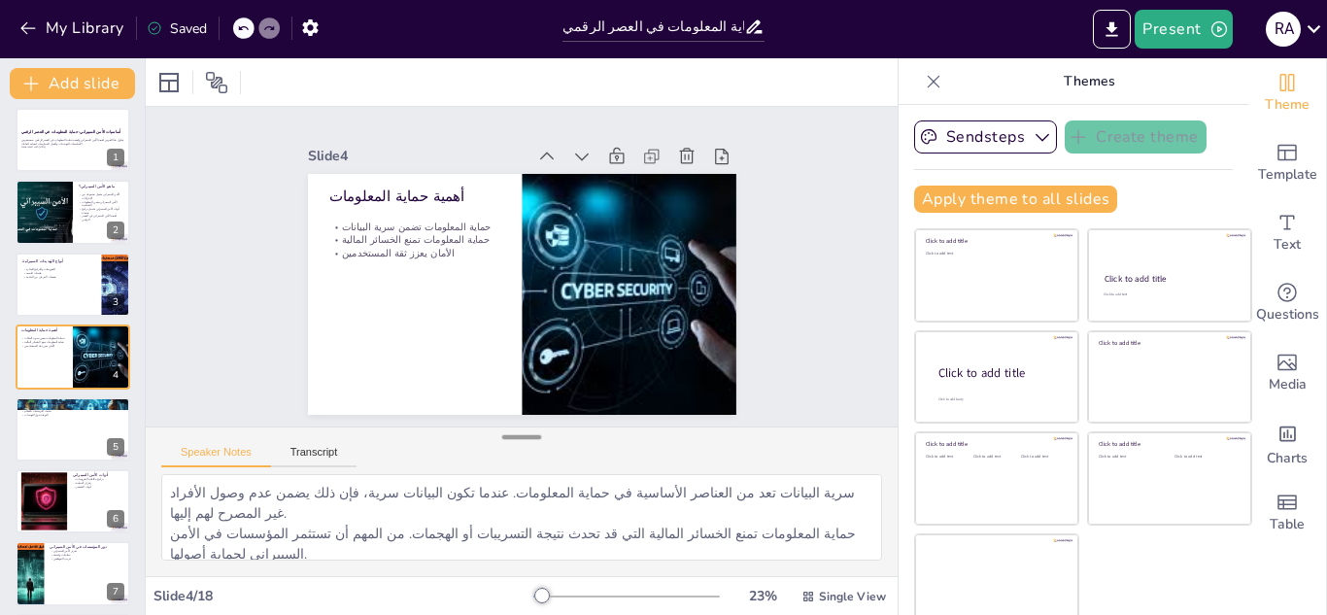
checkbox input "true"
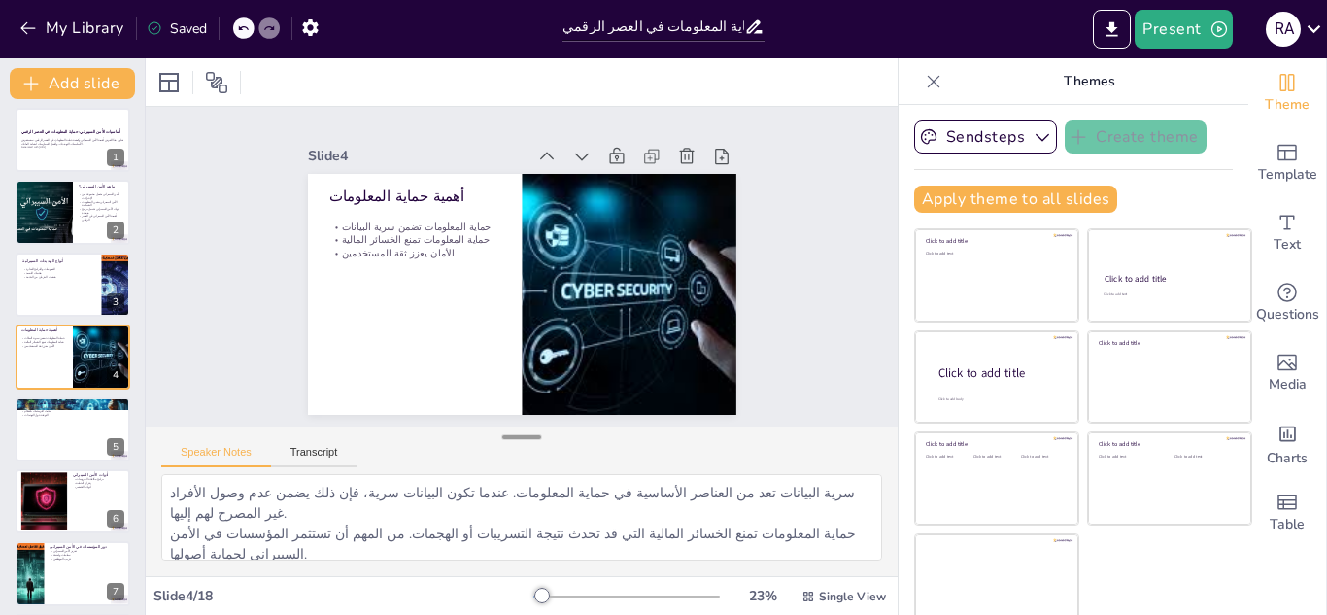
checkbox input "true"
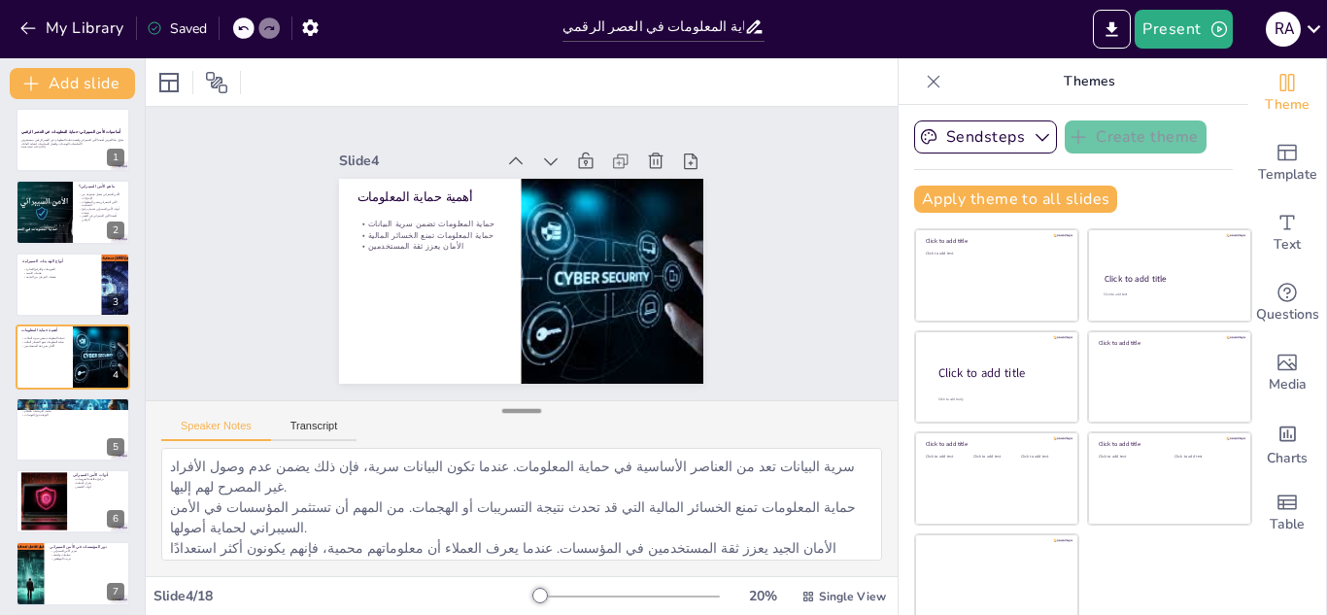
checkbox input "true"
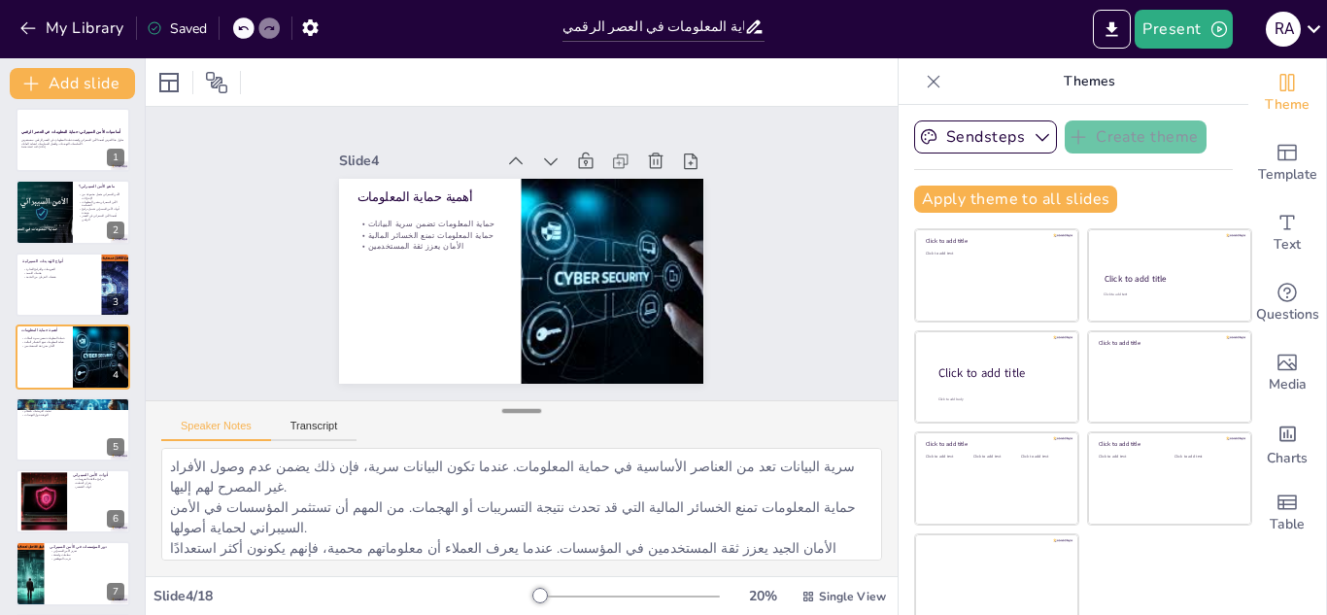
checkbox input "true"
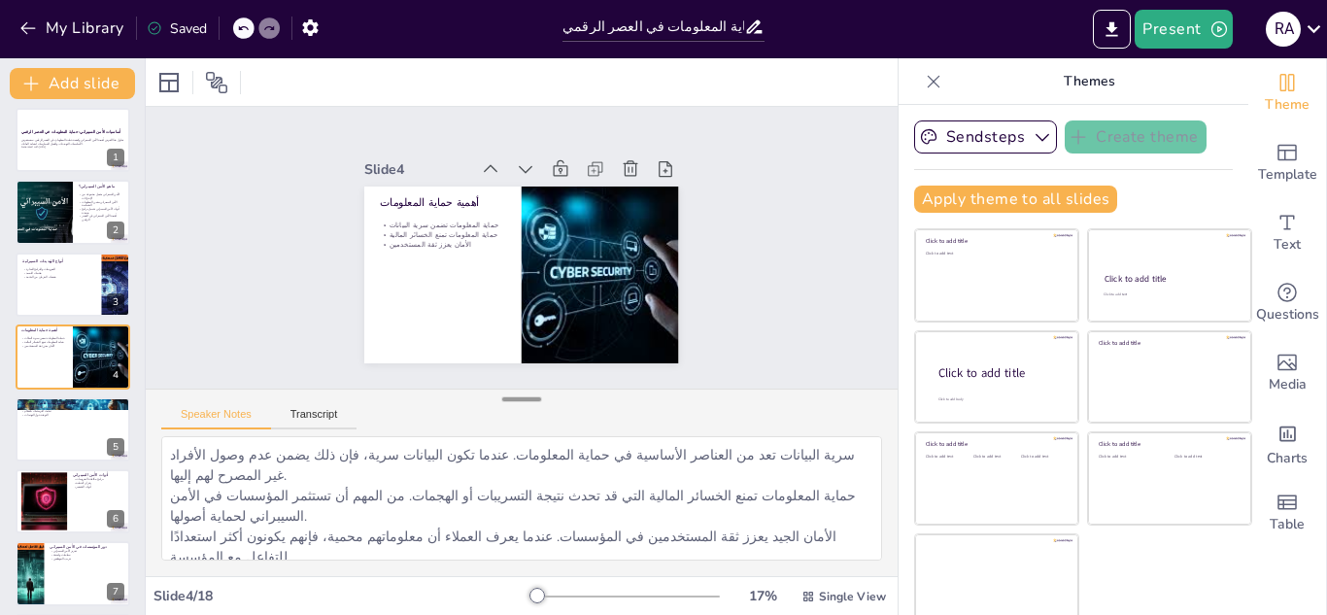
drag, startPoint x: 498, startPoint y: 472, endPoint x: 493, endPoint y: 402, distance: 70.1
click at [502, 402] on div at bounding box center [521, 399] width 39 height 19
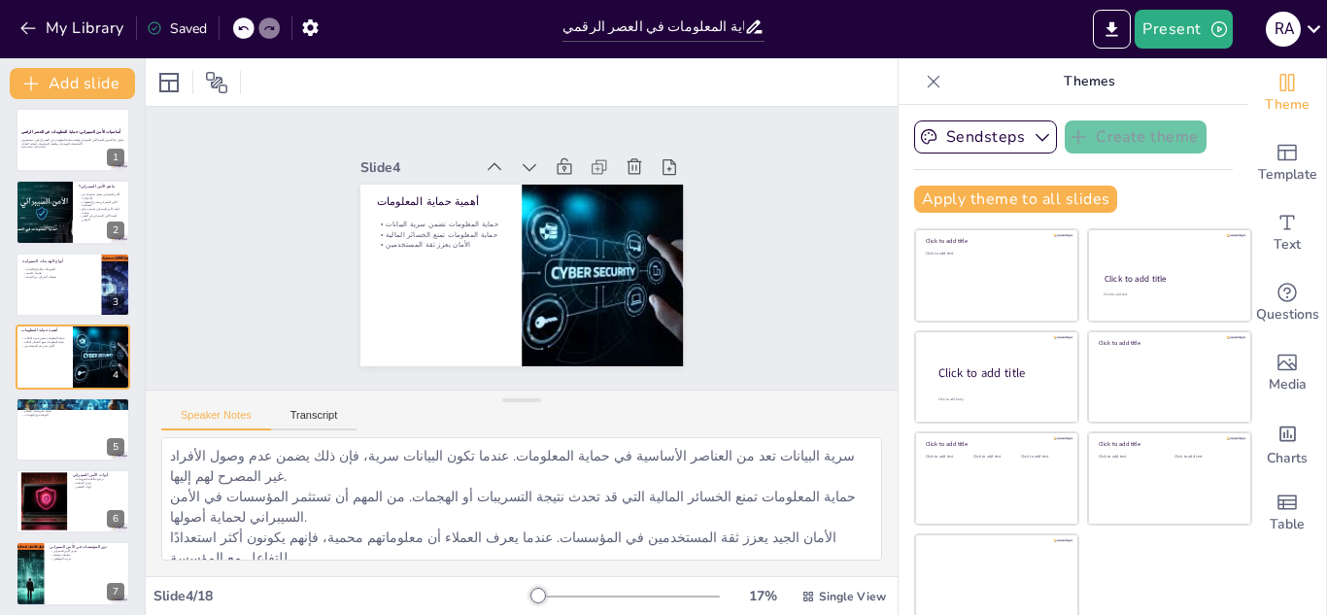
drag, startPoint x: 493, startPoint y: 402, endPoint x: 494, endPoint y: 501, distance: 99.1
click at [494, 501] on div "Speaker Notes Transcript سرية البيانات تعد من العناصر الأساسية في حماية المعلوم…" at bounding box center [522, 483] width 752 height 187
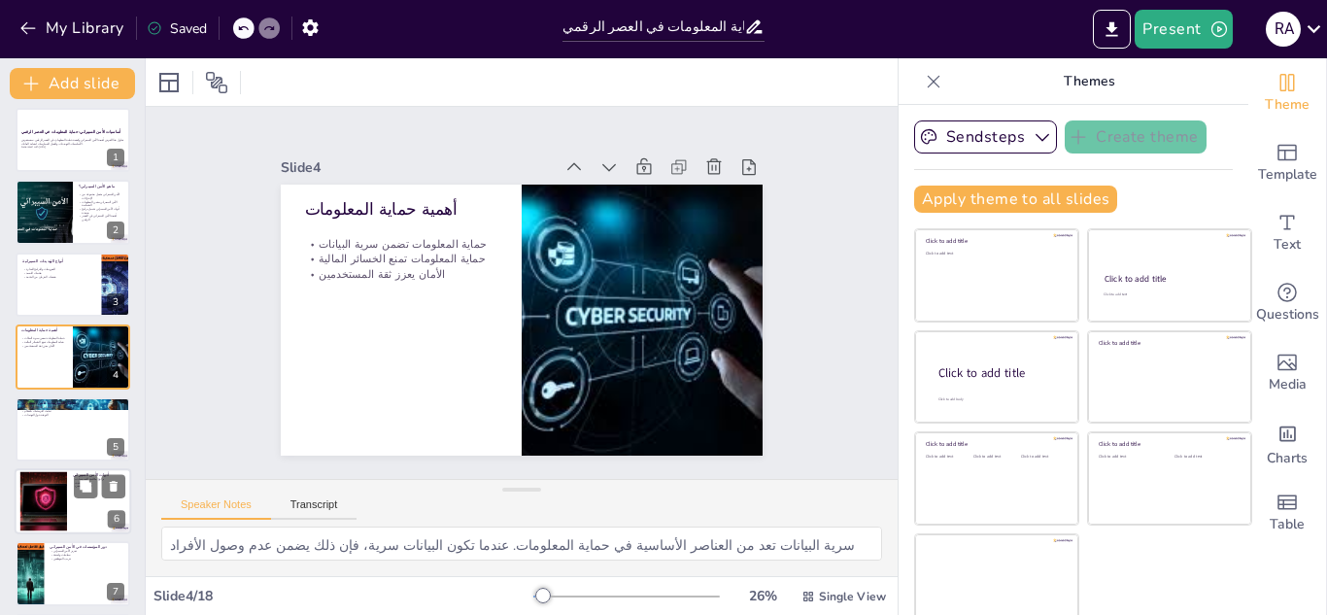
click at [32, 495] on div at bounding box center [43, 501] width 113 height 59
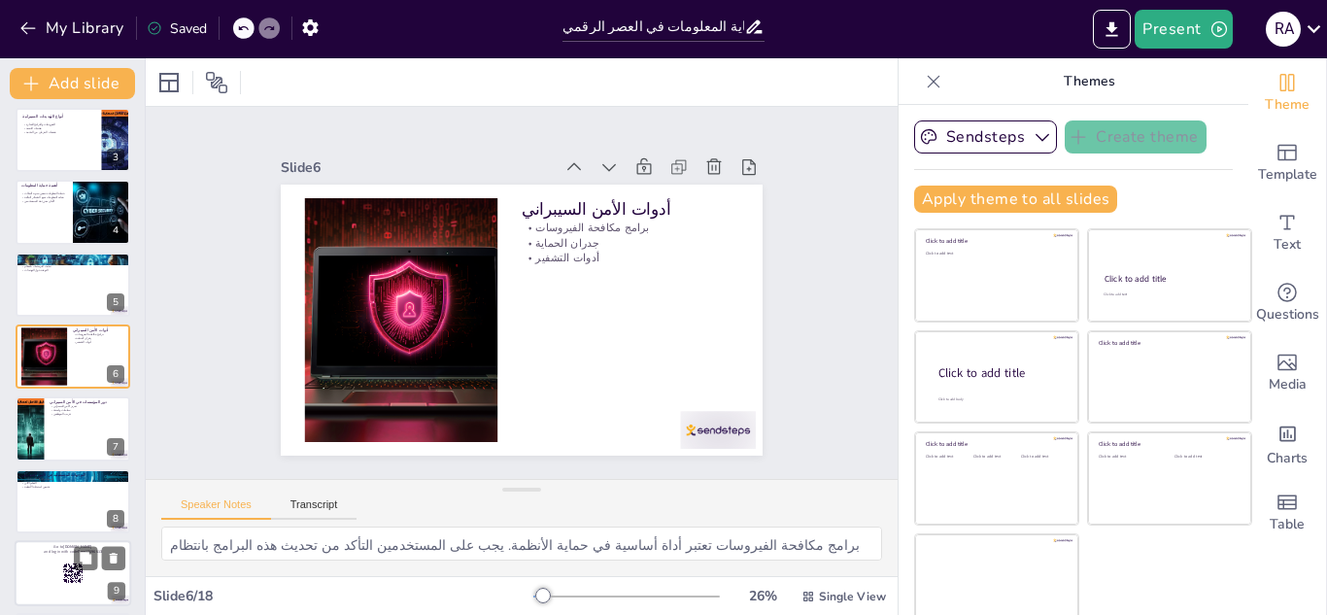
click at [46, 572] on div at bounding box center [73, 573] width 117 height 66
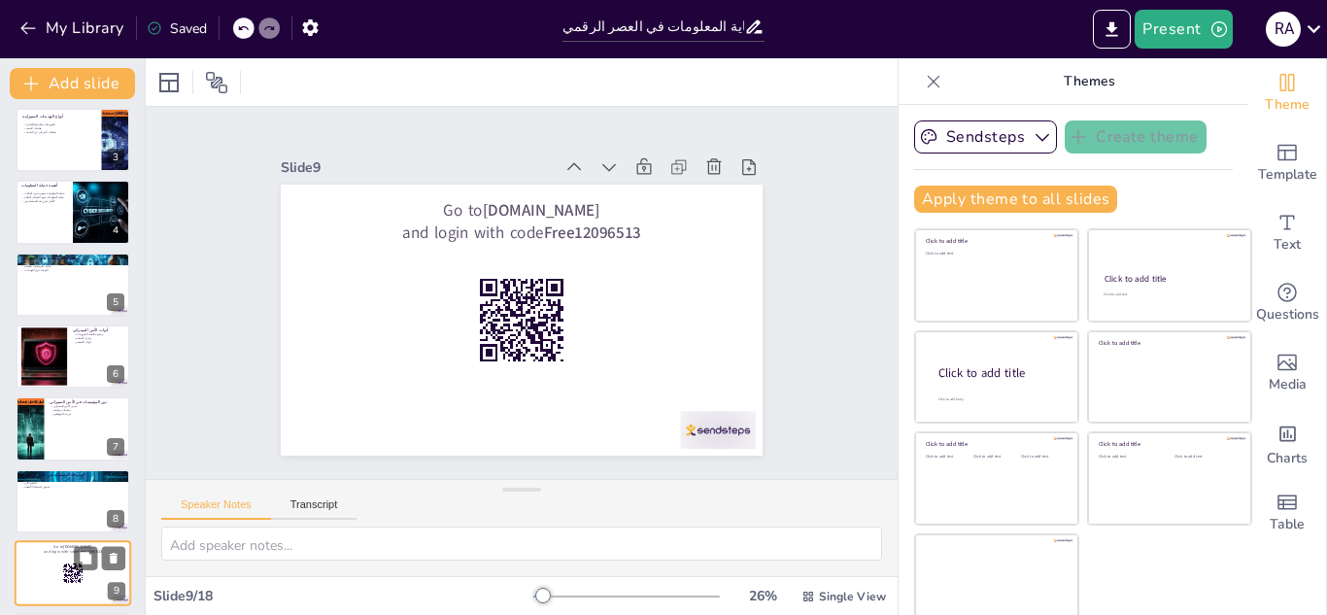
scroll to position [368, 0]
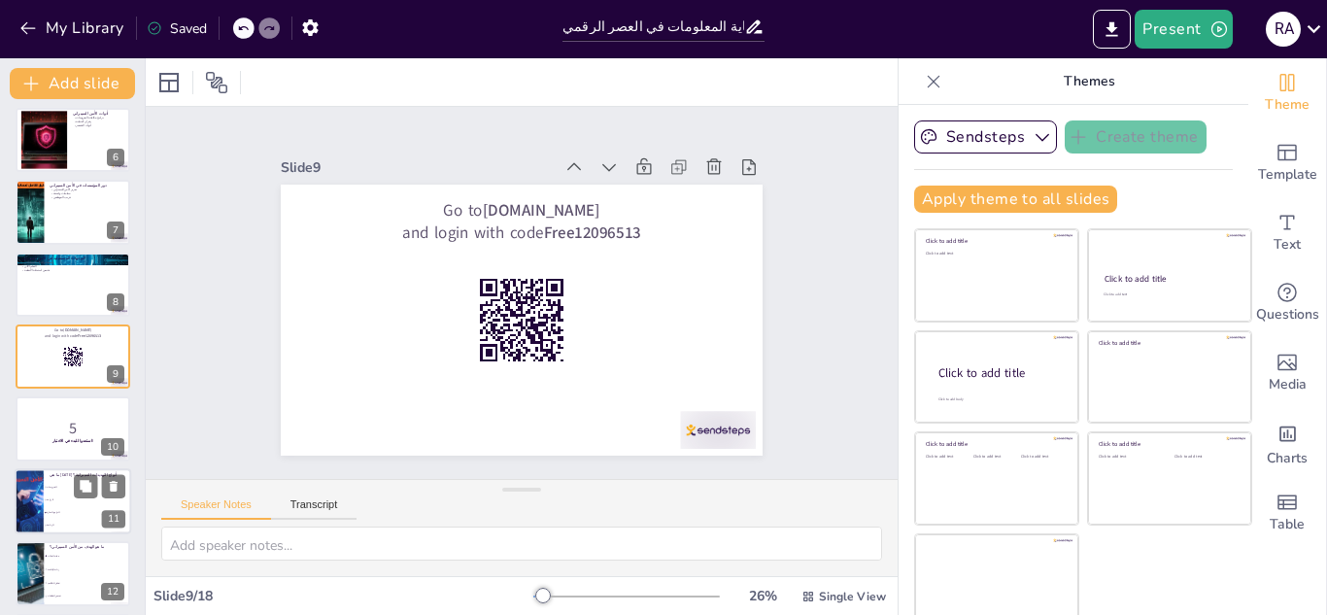
click at [41, 489] on div at bounding box center [28, 501] width 121 height 66
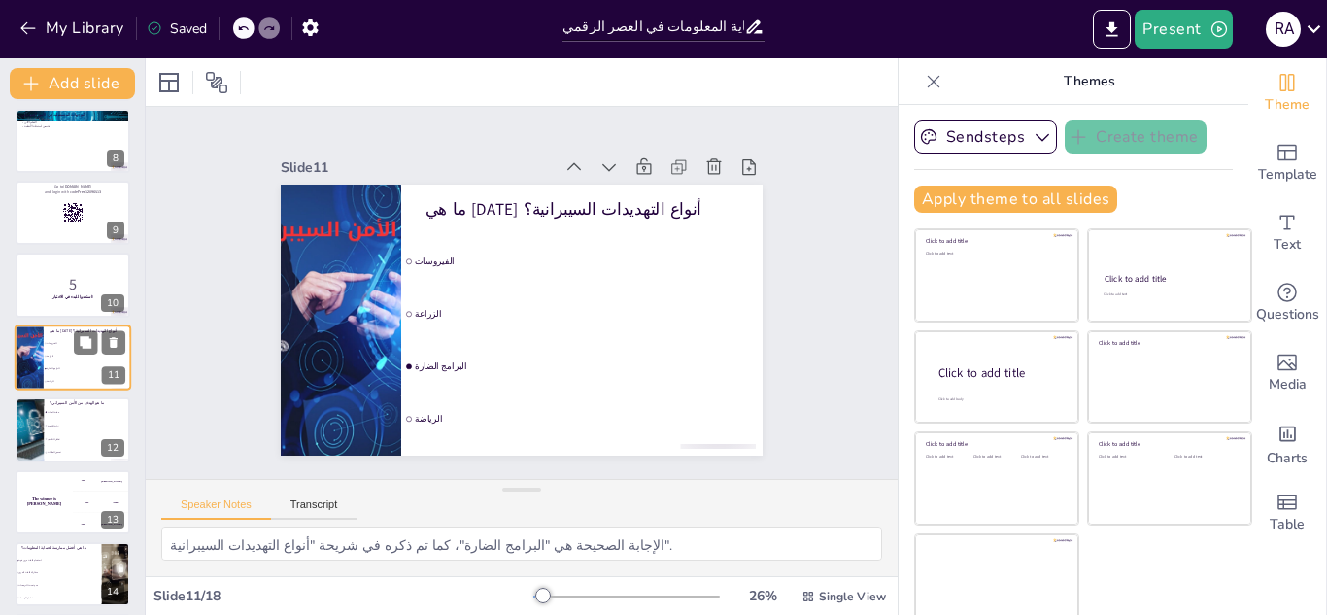
click at [41, 489] on div "The winner is [PERSON_NAME]" at bounding box center [44, 502] width 57 height 64
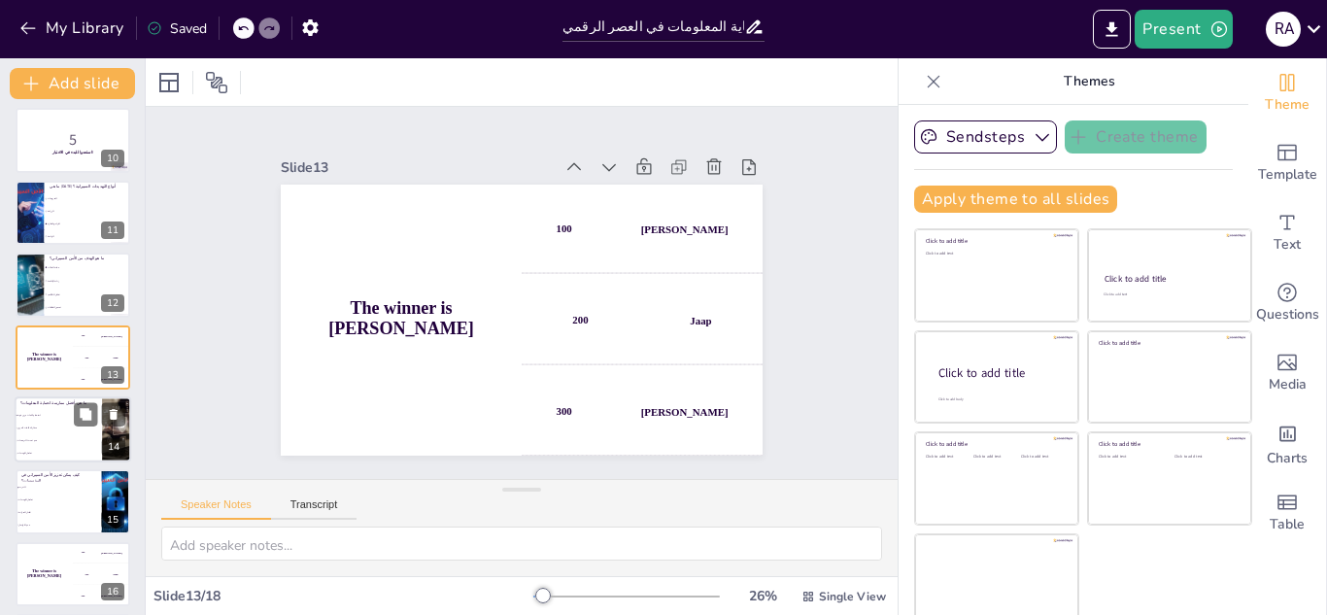
click at [33, 430] on li "مشاركة كلمات المرور" at bounding box center [58, 428] width 87 height 13
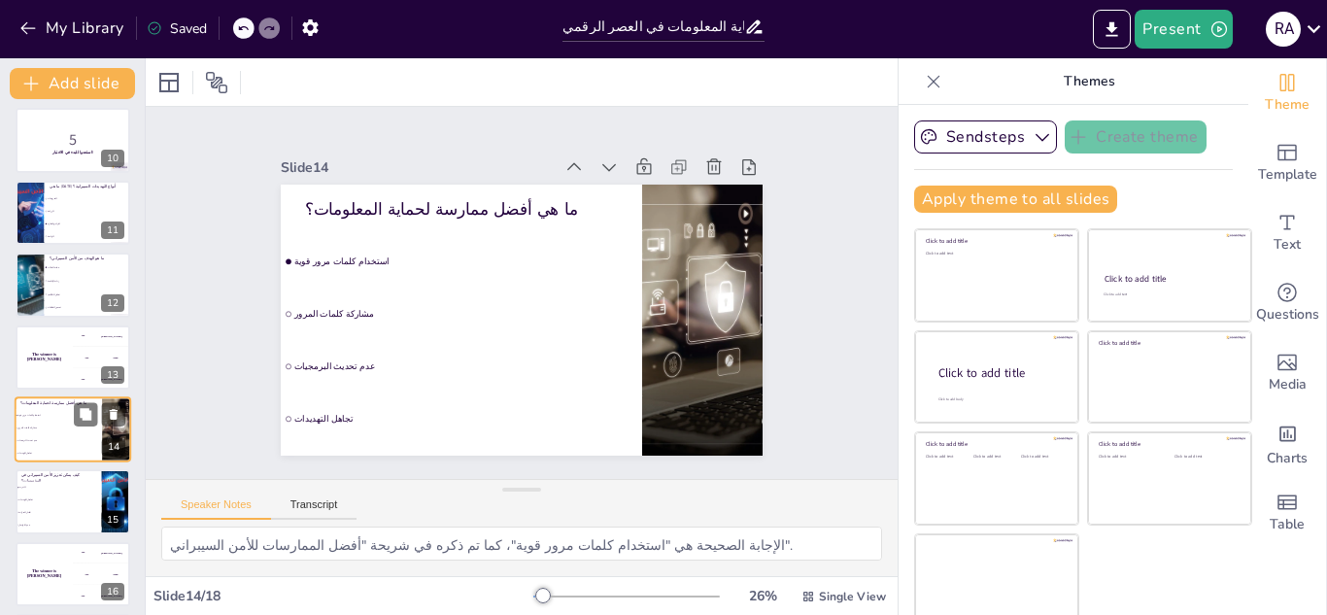
scroll to position [730, 0]
